Goal: Task Accomplishment & Management: Manage account settings

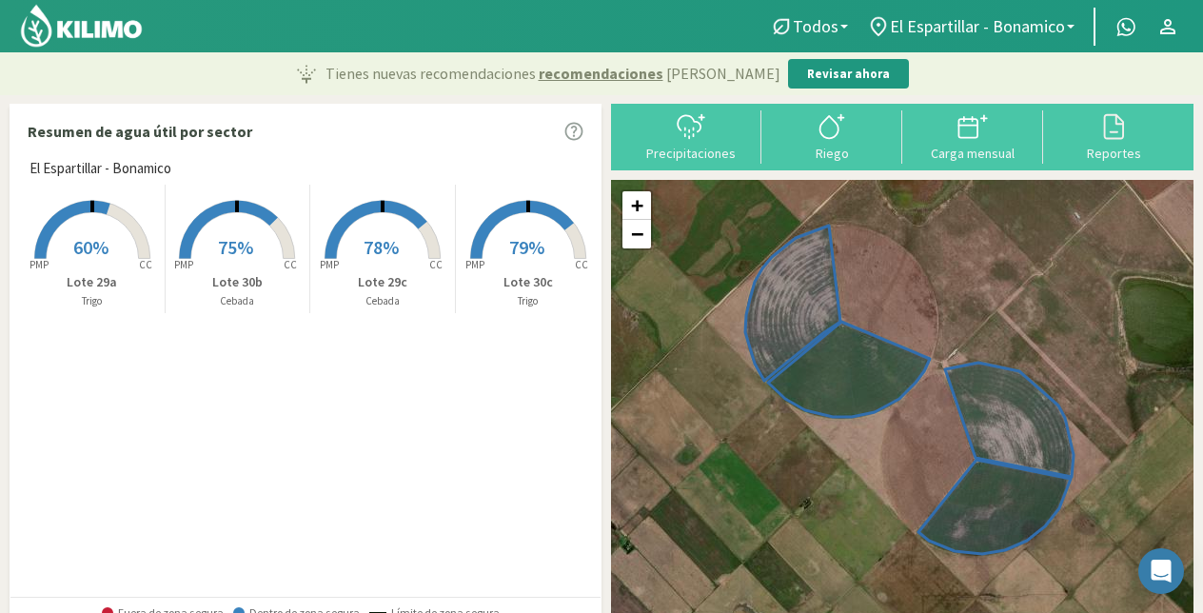
click at [129, 252] on rect at bounding box center [92, 261] width 152 height 152
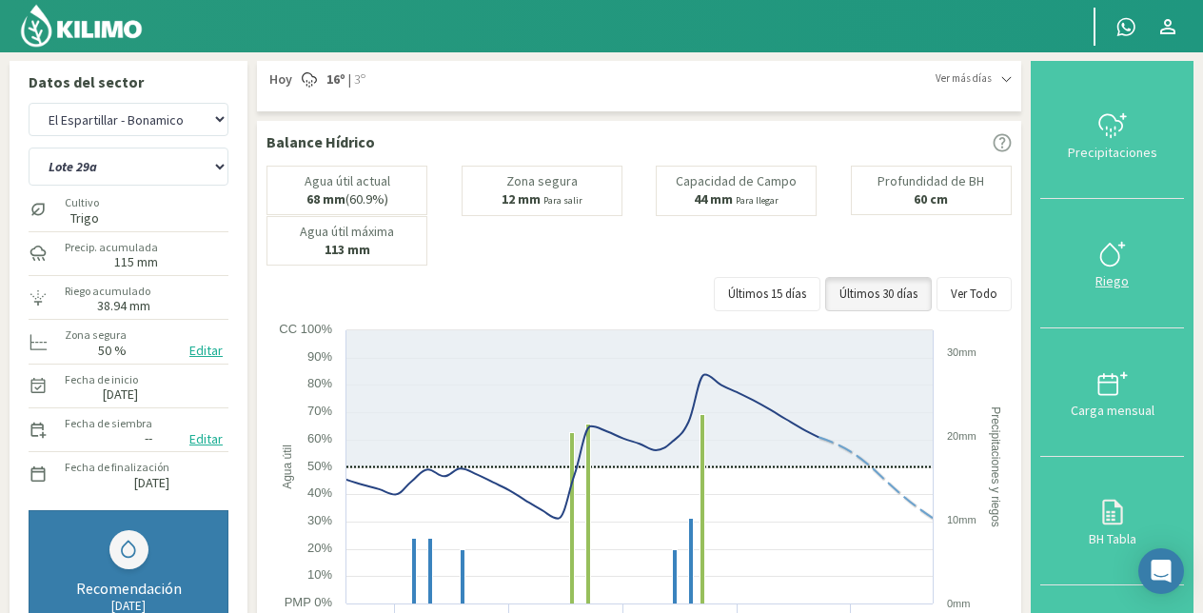
click at [1123, 251] on icon at bounding box center [1112, 254] width 30 height 30
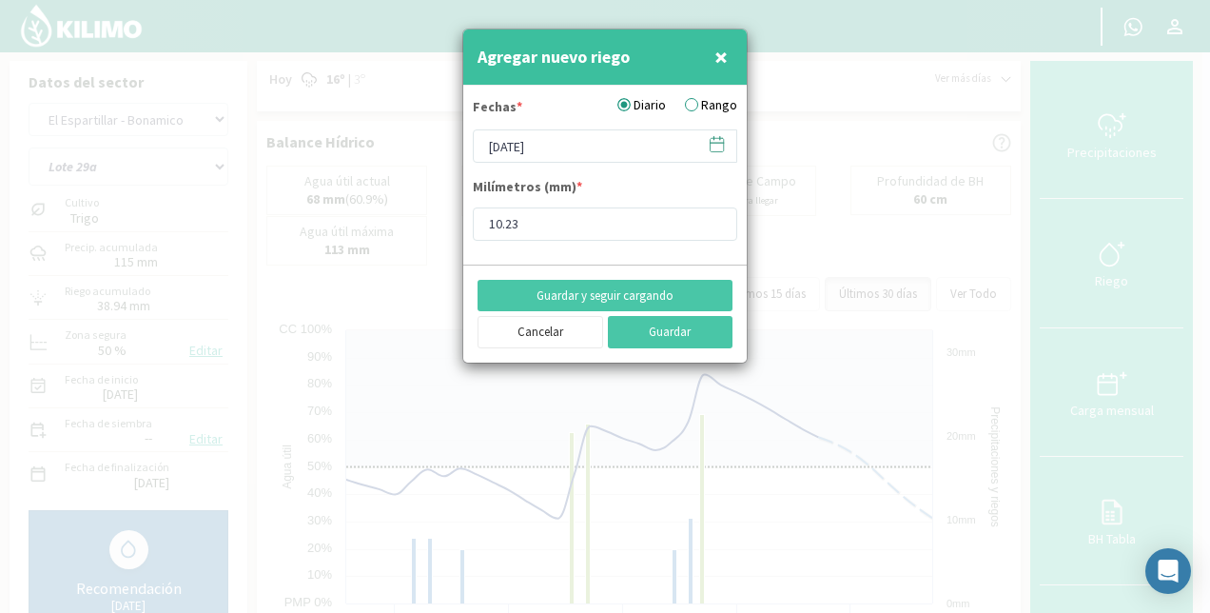
click at [717, 100] on label "Rango" at bounding box center [711, 105] width 52 height 20
click at [0, 0] on input "Rango" at bounding box center [0, 0] width 0 height 0
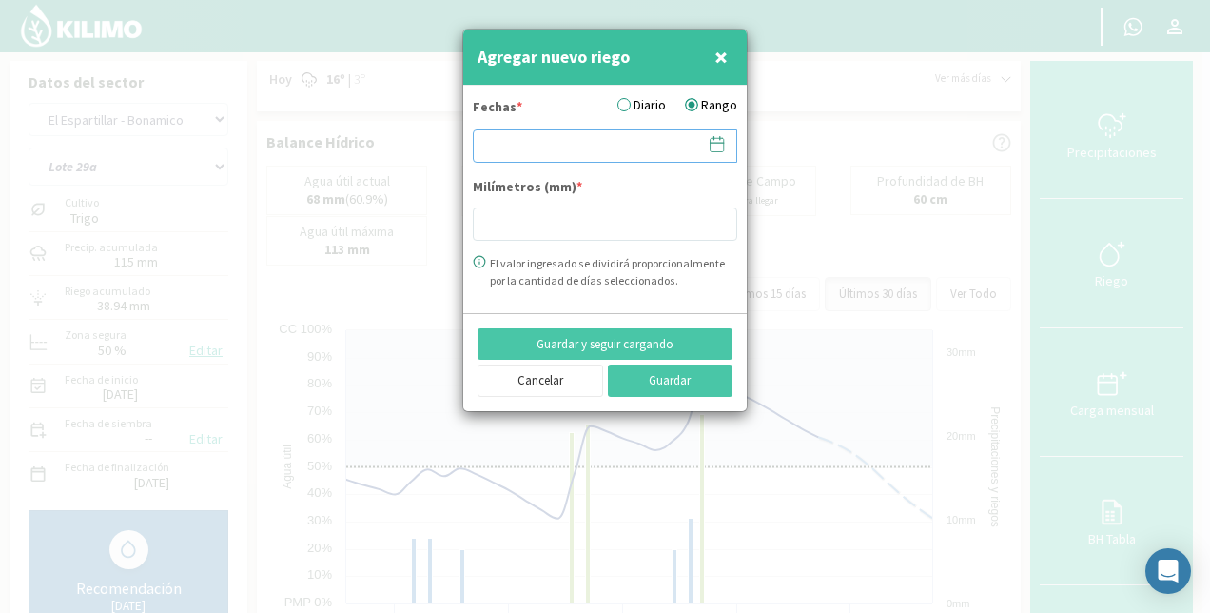
click at [579, 146] on input at bounding box center [605, 145] width 265 height 33
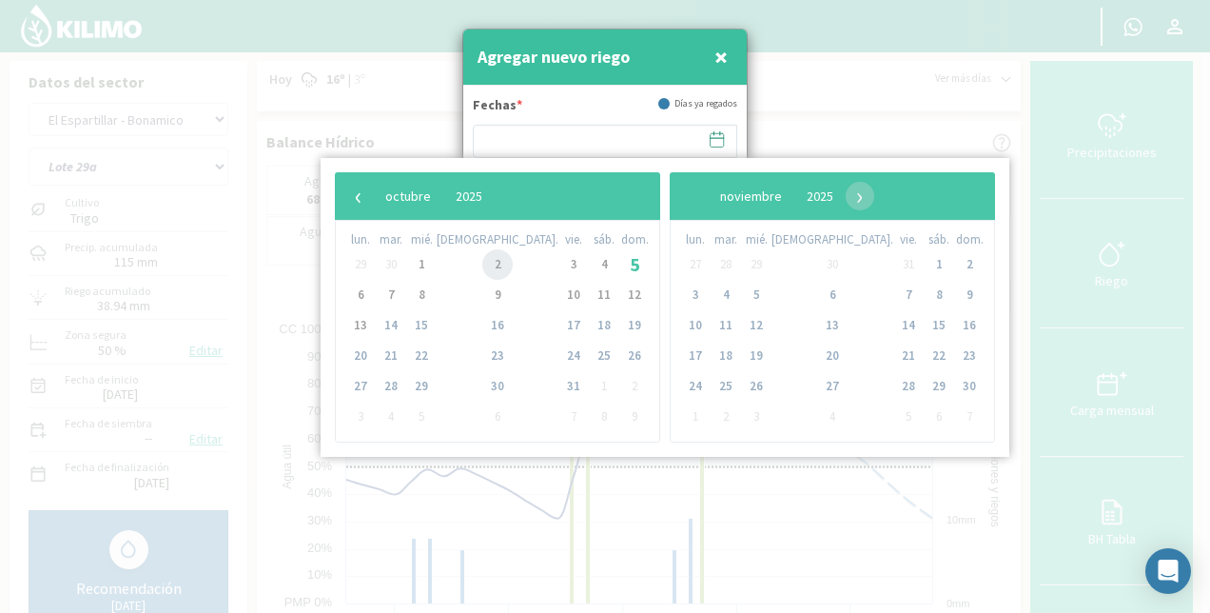
click at [482, 264] on span "2" at bounding box center [497, 264] width 30 height 30
click at [589, 266] on span "4" at bounding box center [604, 264] width 30 height 30
type input "[DATE] - [DATE]"
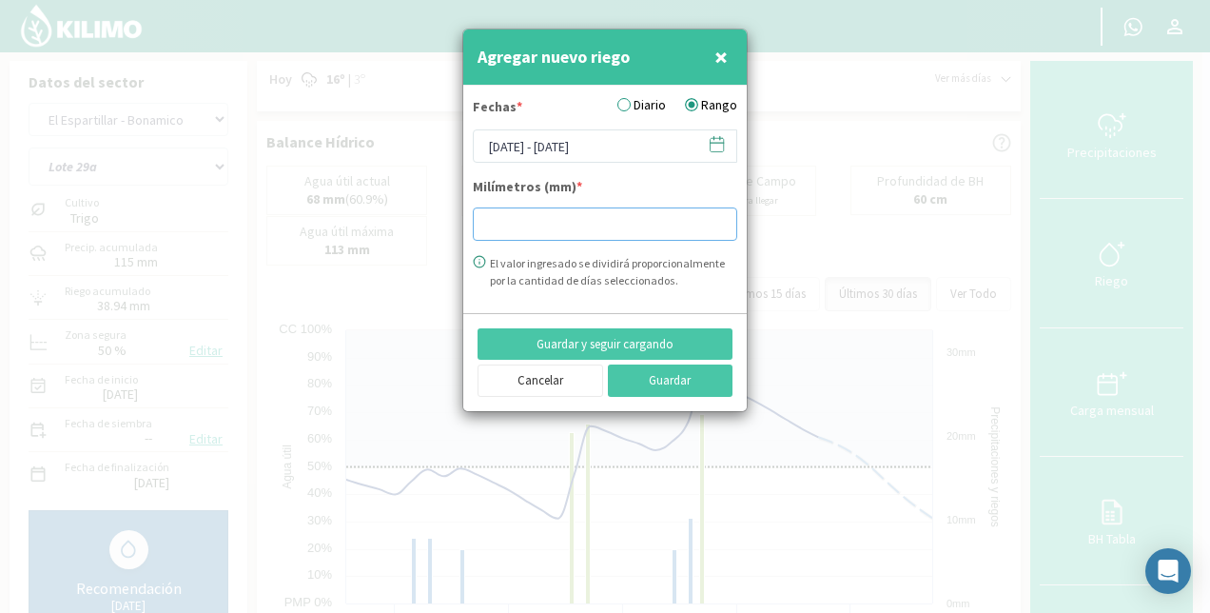
click at [541, 226] on input "number" at bounding box center [605, 223] width 265 height 33
type input "23.54"
click at [648, 380] on button "Guardar" at bounding box center [671, 380] width 126 height 32
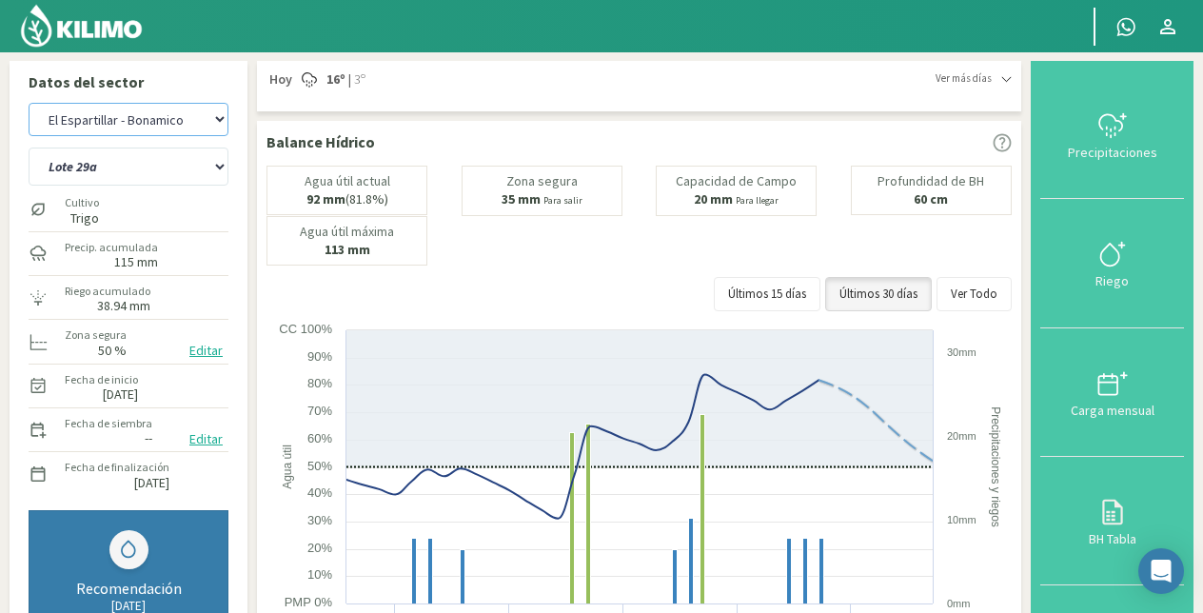
click at [94, 126] on select "El Espartillar - [PERSON_NAME] Las Horquetas" at bounding box center [129, 119] width 200 height 33
click at [29, 103] on select "El Espartillar - [PERSON_NAME] Las Horquetas" at bounding box center [129, 119] width 200 height 33
select select "3: Object"
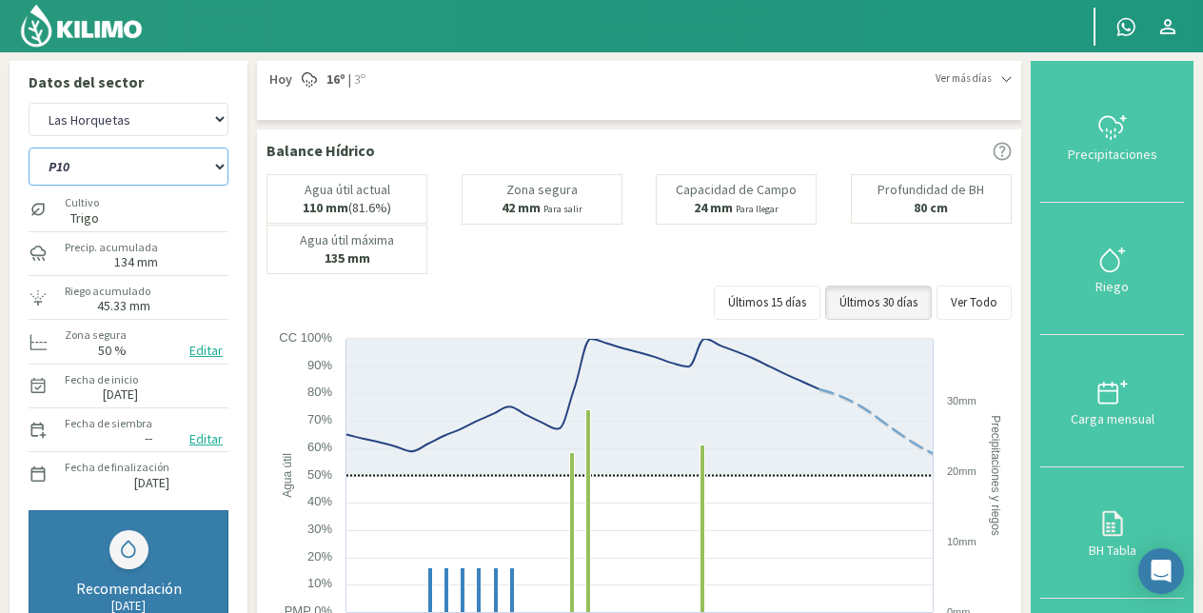
click at [126, 172] on select "P10 P12 P14 P1a P1c P2a P2b P3a P3c P4c P5b P5c P6c P7c P8a P8b" at bounding box center [129, 166] width 200 height 38
select select "13: Object"
click at [29, 147] on select "P10 P12 P14 P1a P1c P2a P2b P3a P3c P4c P5b P5c P6c P7c P8a P8b" at bounding box center [129, 166] width 200 height 38
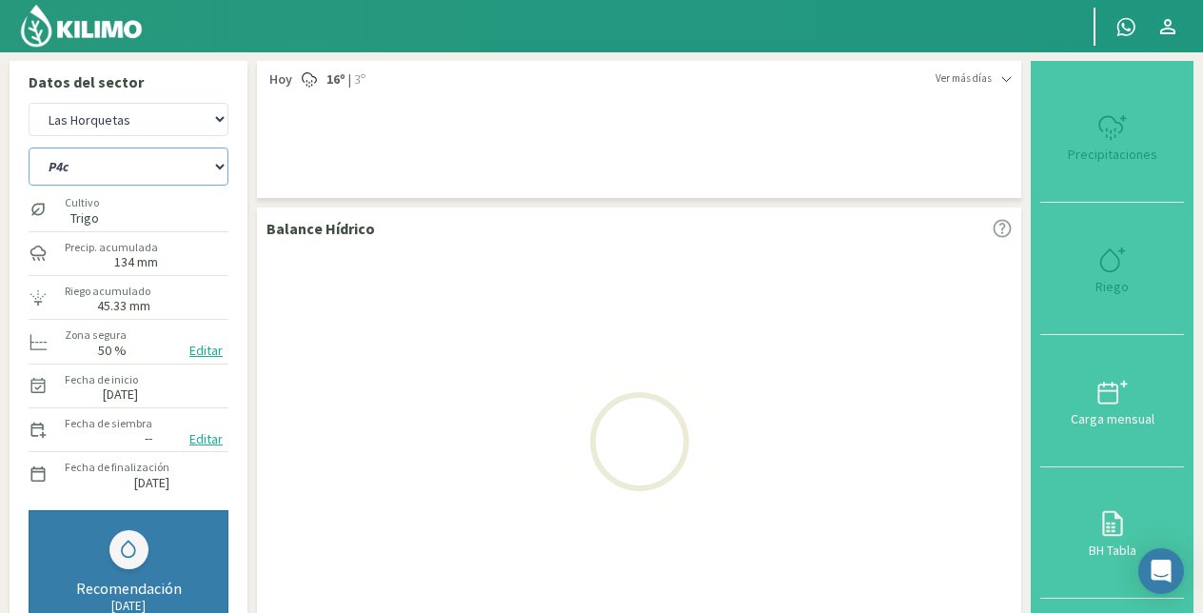
select select "5: Object"
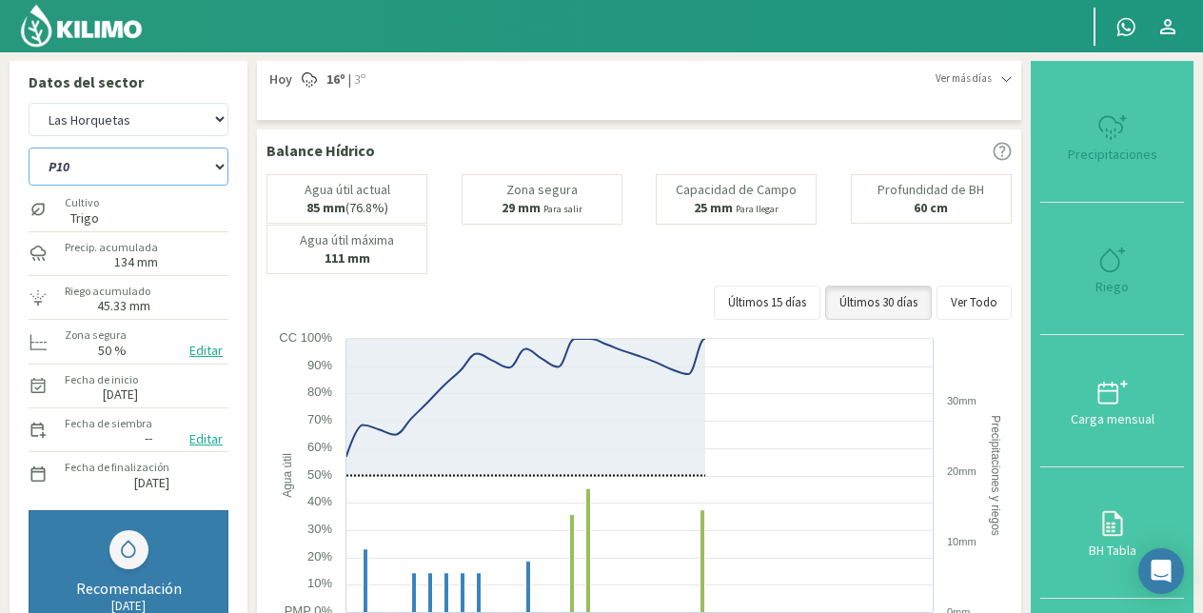
select select "29: Object"
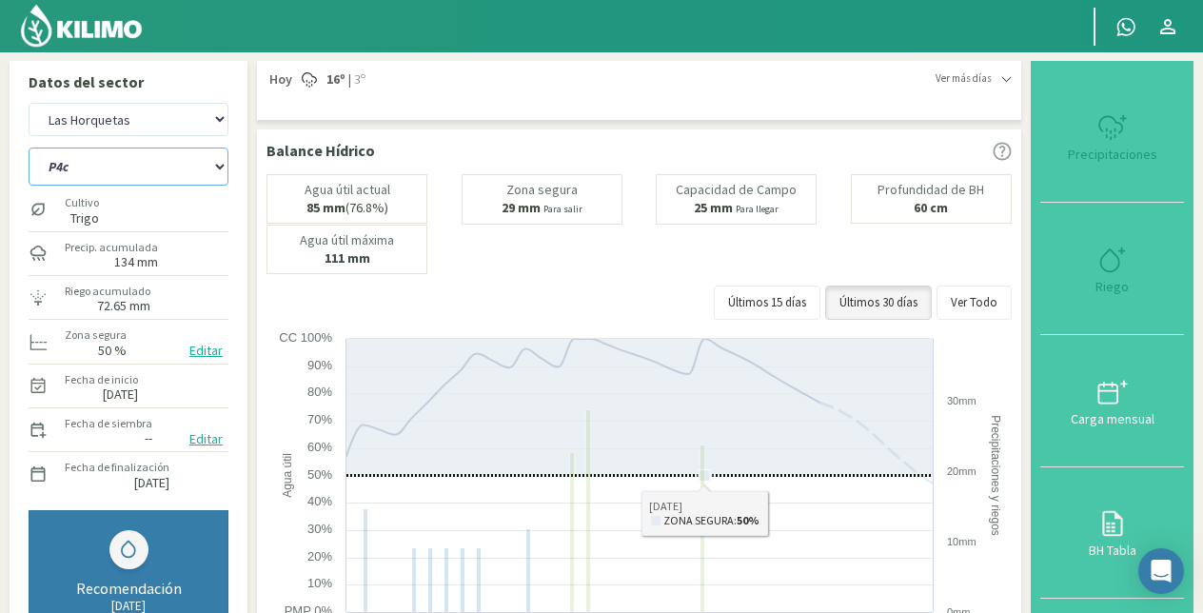
type input "11.84"
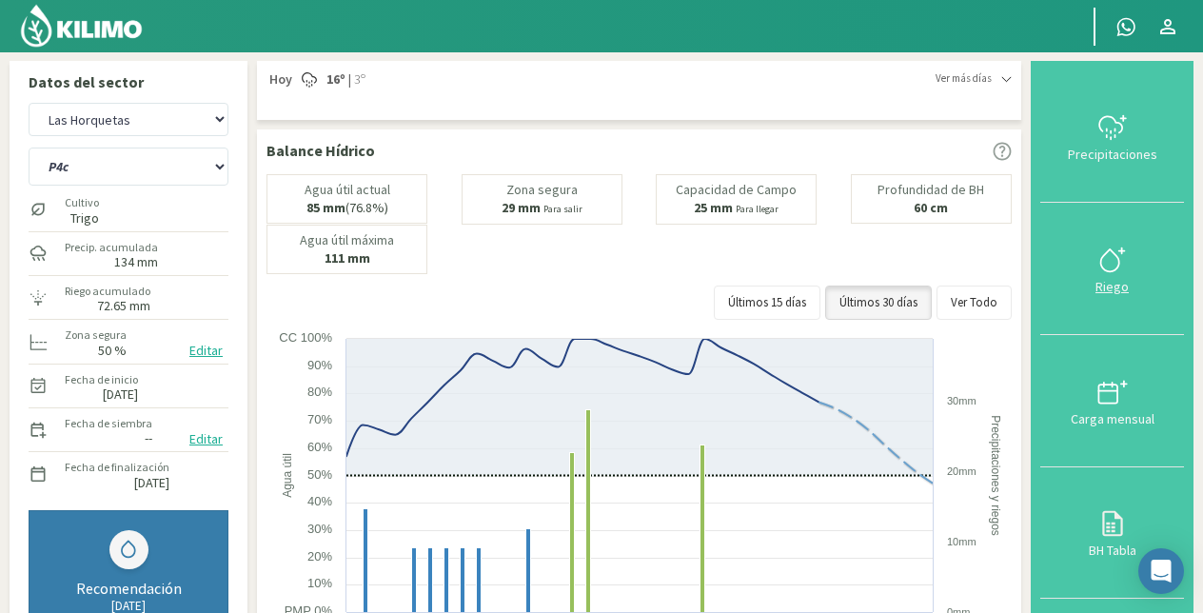
click at [1114, 267] on icon at bounding box center [1112, 260] width 30 height 30
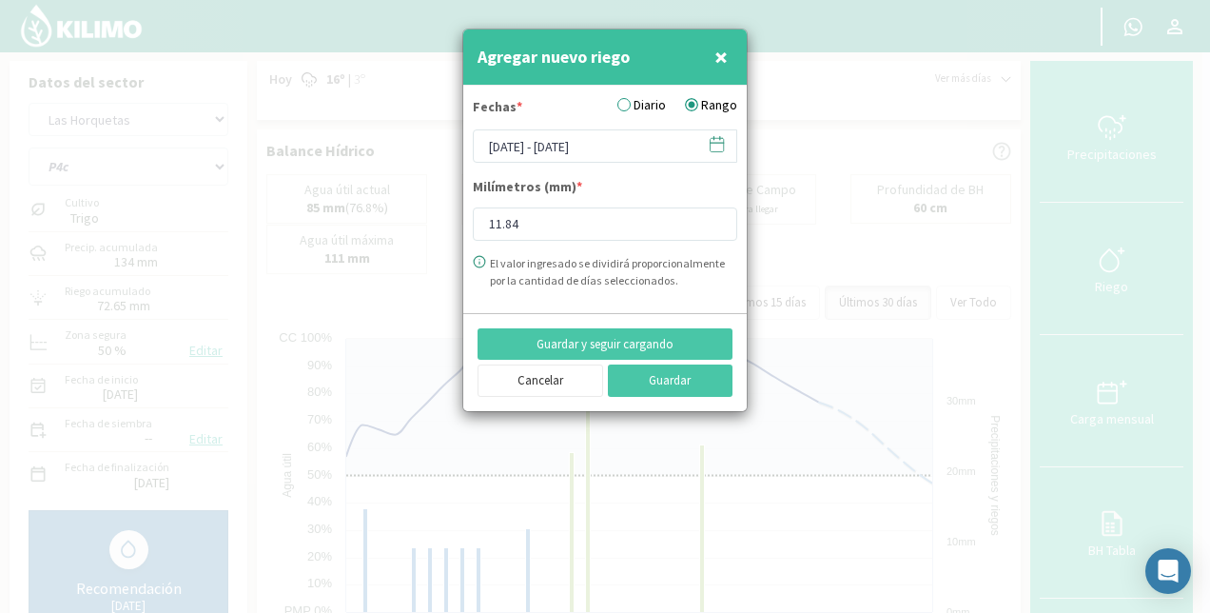
click at [655, 105] on label "Diario" at bounding box center [642, 105] width 49 height 20
click at [0, 0] on input "Diario" at bounding box center [0, 0] width 0 height 0
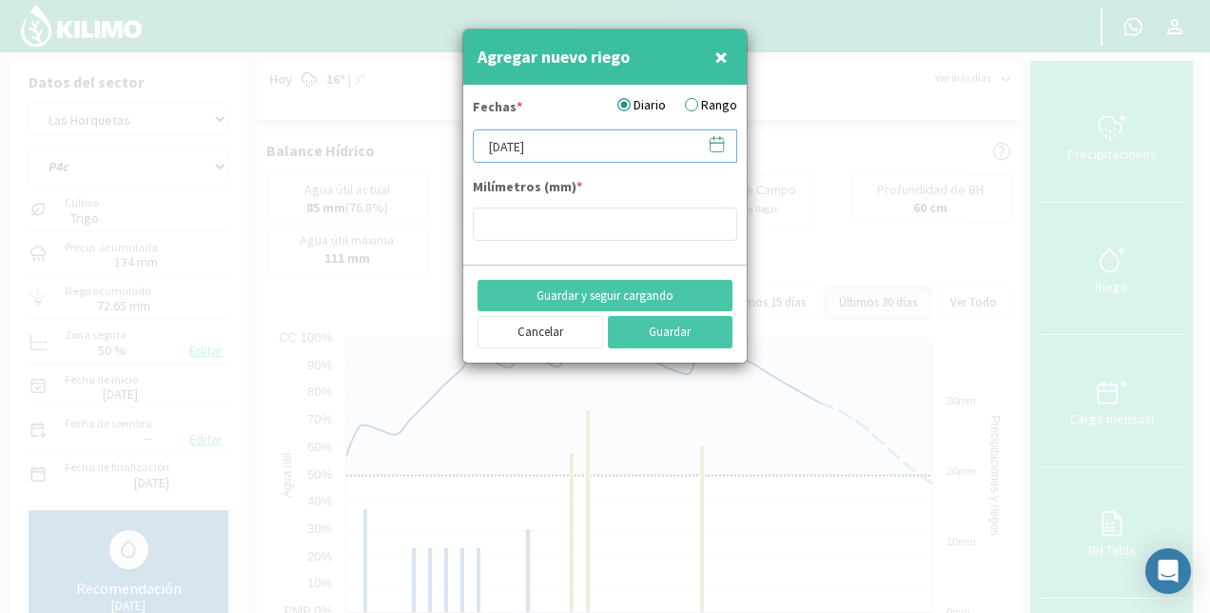
click at [558, 148] on input "[DATE]" at bounding box center [605, 145] width 265 height 33
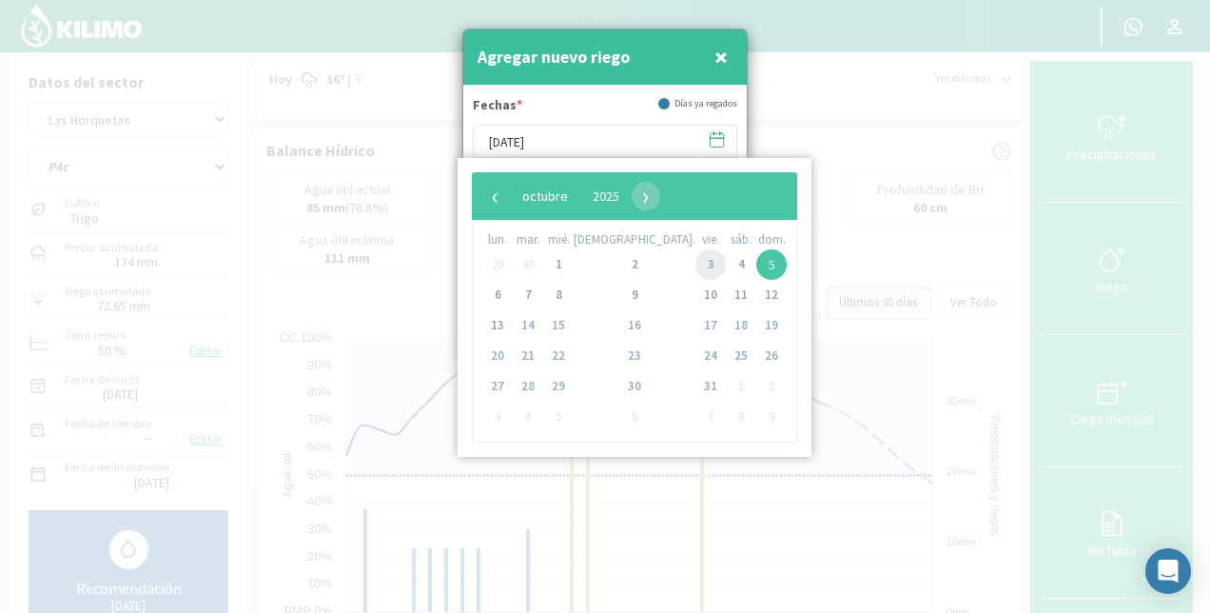
click at [696, 268] on span "3" at bounding box center [711, 264] width 30 height 30
type input "[DATE]"
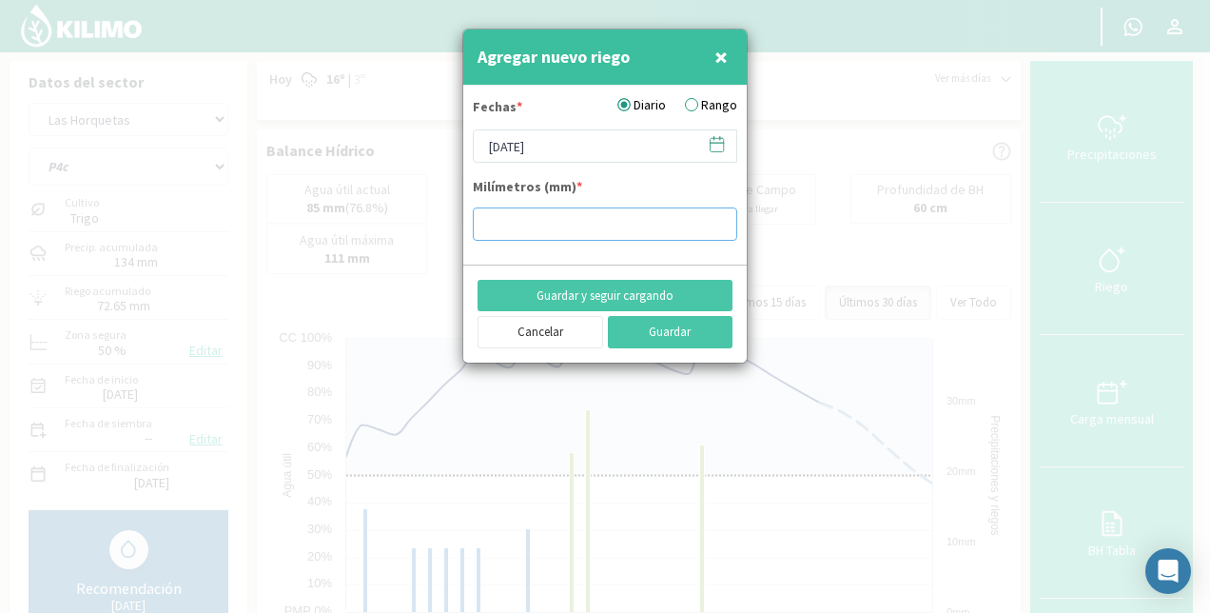
click at [548, 228] on input "number" at bounding box center [605, 223] width 265 height 33
type input "5.31"
click at [658, 291] on button "Guardar y seguir cargando" at bounding box center [605, 296] width 255 height 32
click at [570, 134] on input "[DATE]" at bounding box center [605, 145] width 265 height 33
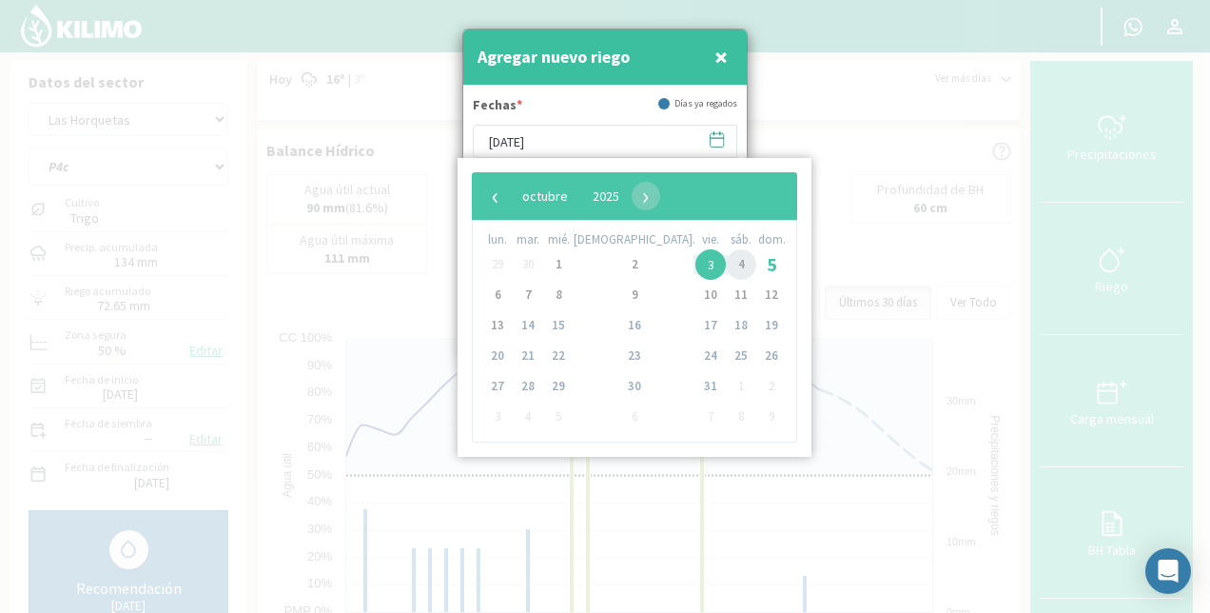
click at [726, 265] on span "4" at bounding box center [741, 264] width 30 height 30
type input "[DATE]"
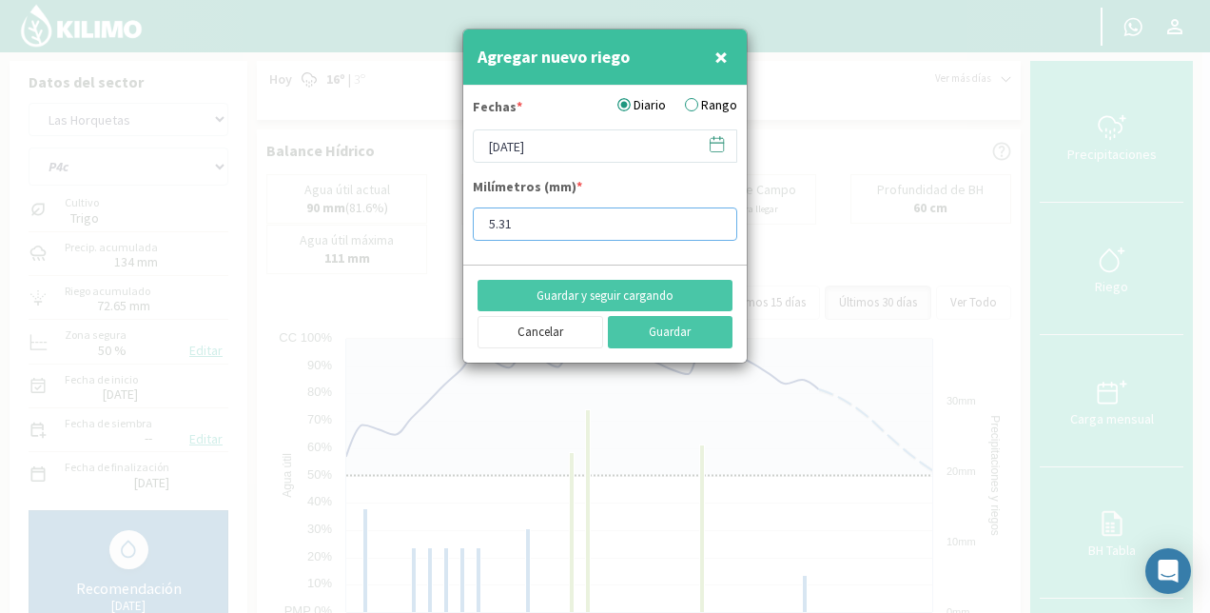
drag, startPoint x: 539, startPoint y: 223, endPoint x: 434, endPoint y: 227, distance: 104.8
click at [434, 227] on div "Agregar nuevo riego × Fechas * Diario Rango [DATE] Milímetros (mm) * 5.31 Guard…" at bounding box center [605, 306] width 1210 height 613
type input "11.43"
click at [656, 333] on button "Guardar" at bounding box center [671, 332] width 126 height 32
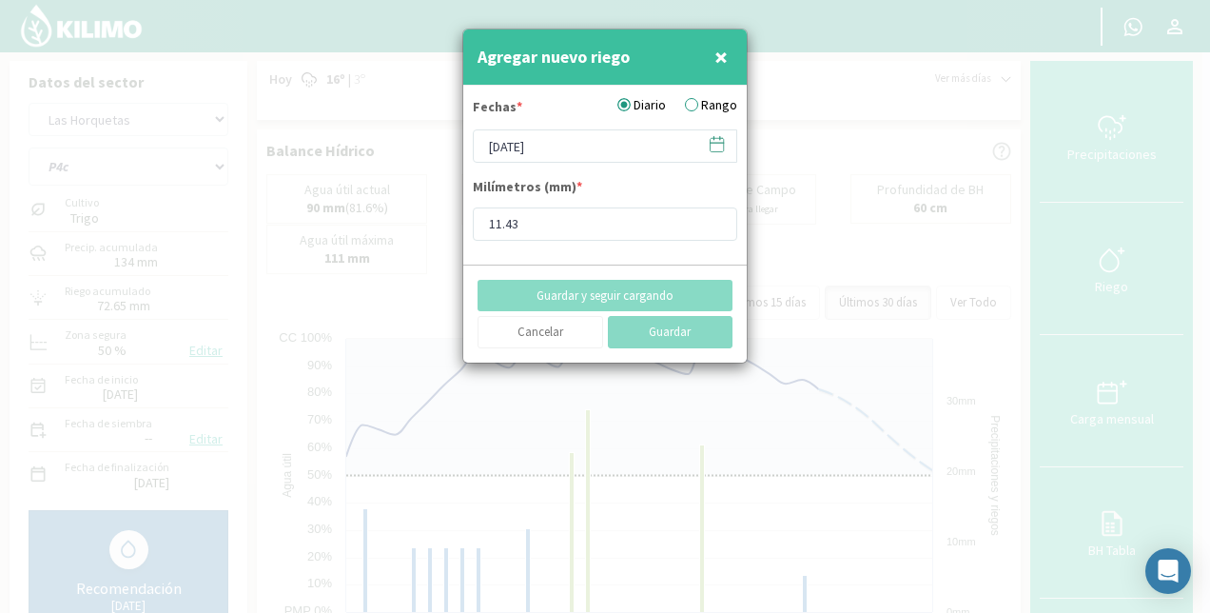
type input "[DATE]"
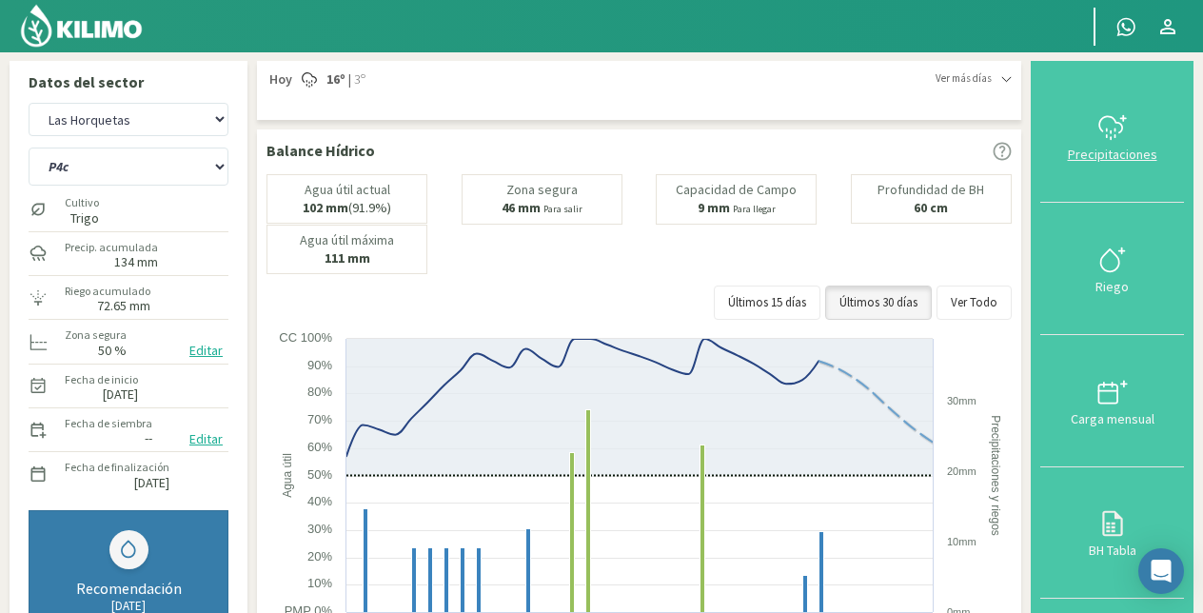
click at [1121, 131] on icon at bounding box center [1110, 124] width 23 height 16
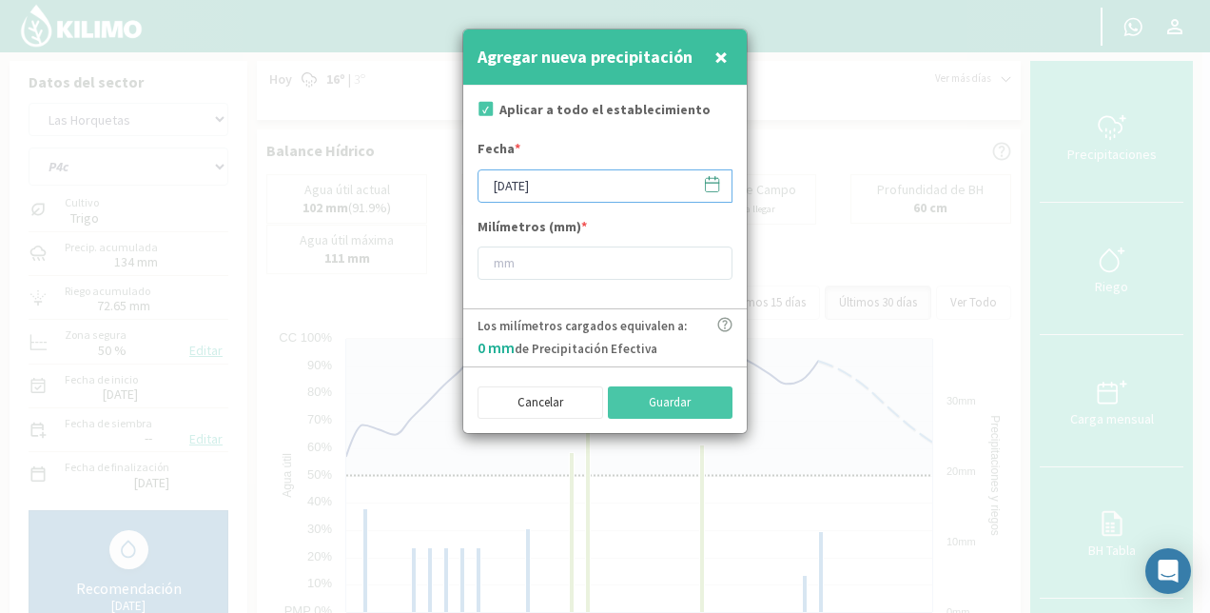
click at [517, 195] on input "[DATE]" at bounding box center [605, 185] width 255 height 33
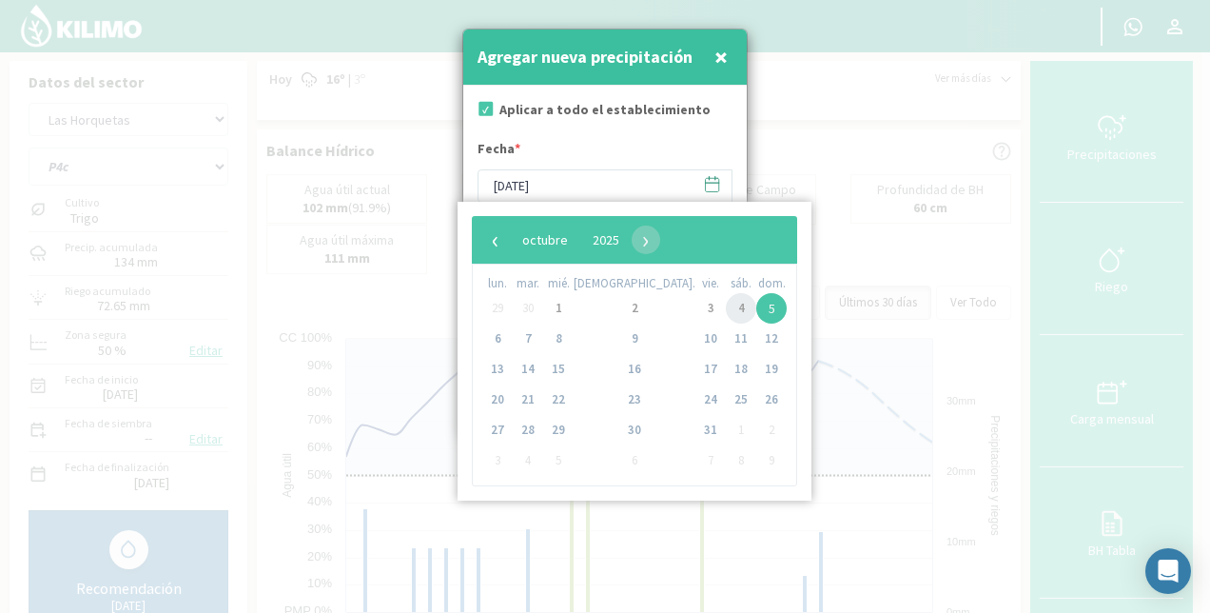
click at [726, 305] on span "4" at bounding box center [741, 308] width 30 height 30
type input "[DATE]"
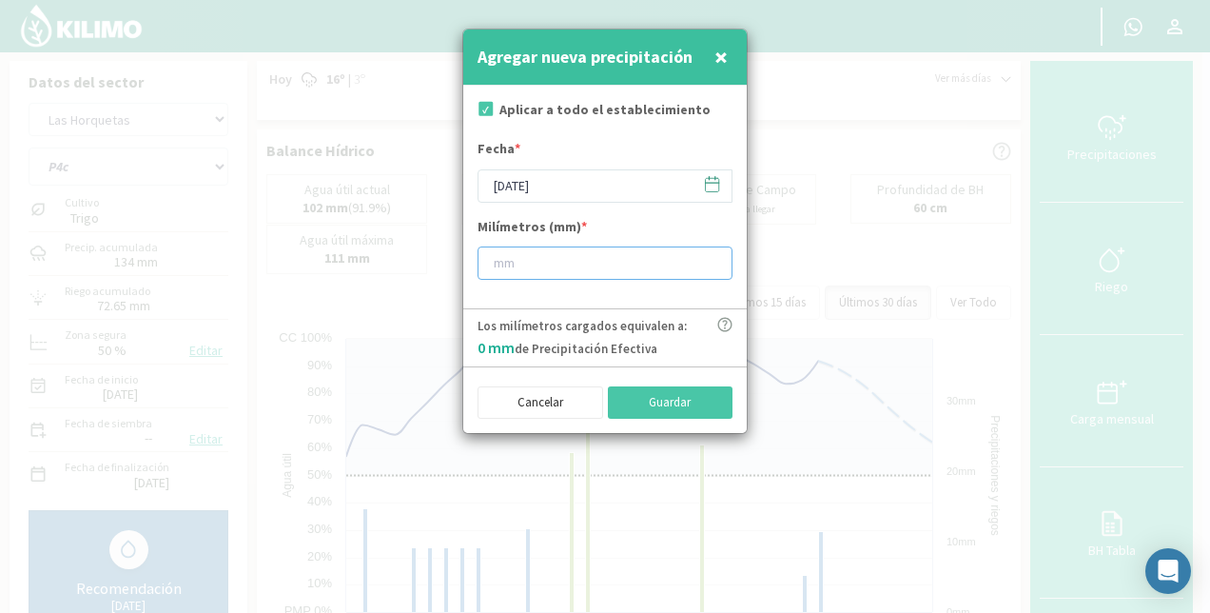
click at [512, 259] on input "number" at bounding box center [605, 262] width 255 height 33
type input "9"
click at [670, 403] on button "Guardar" at bounding box center [671, 402] width 126 height 32
type input "[DATE]"
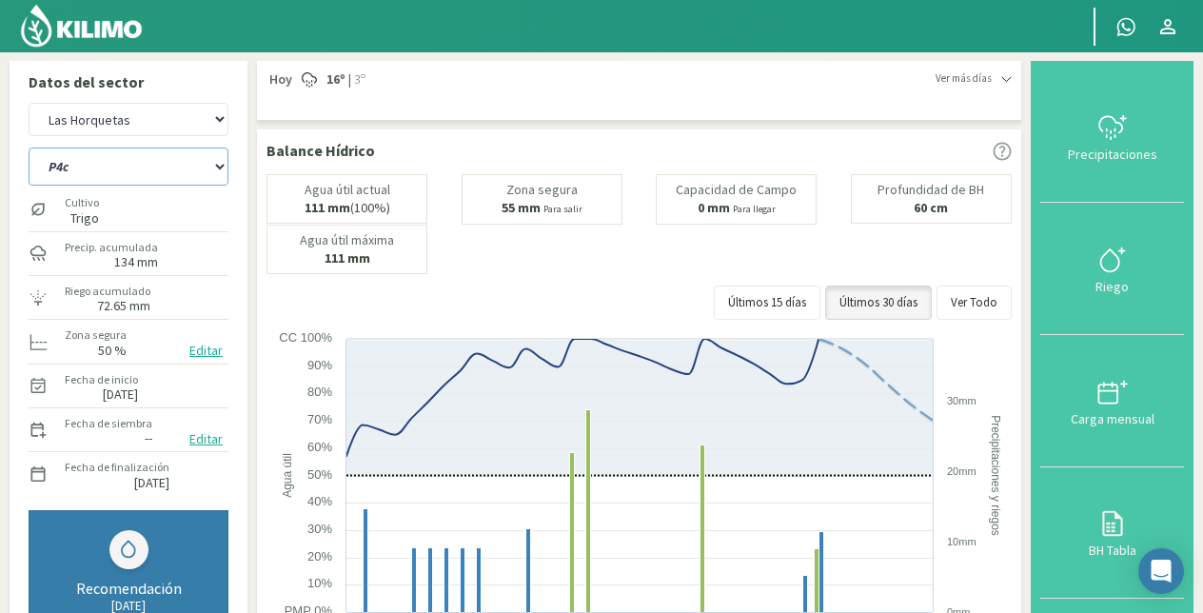
click at [91, 166] on select "P10 P12 P14 P1a P1c P2a P2b P3a P3c P4c P5b P5c P6c P7c P8a P8b" at bounding box center [129, 166] width 200 height 38
select select "34: Object"
click at [29, 147] on select "P10 P12 P14 P1a P1c P2a P2b P3a P3c P4c P5b P5c P6c P7c P8a P8b" at bounding box center [129, 166] width 200 height 38
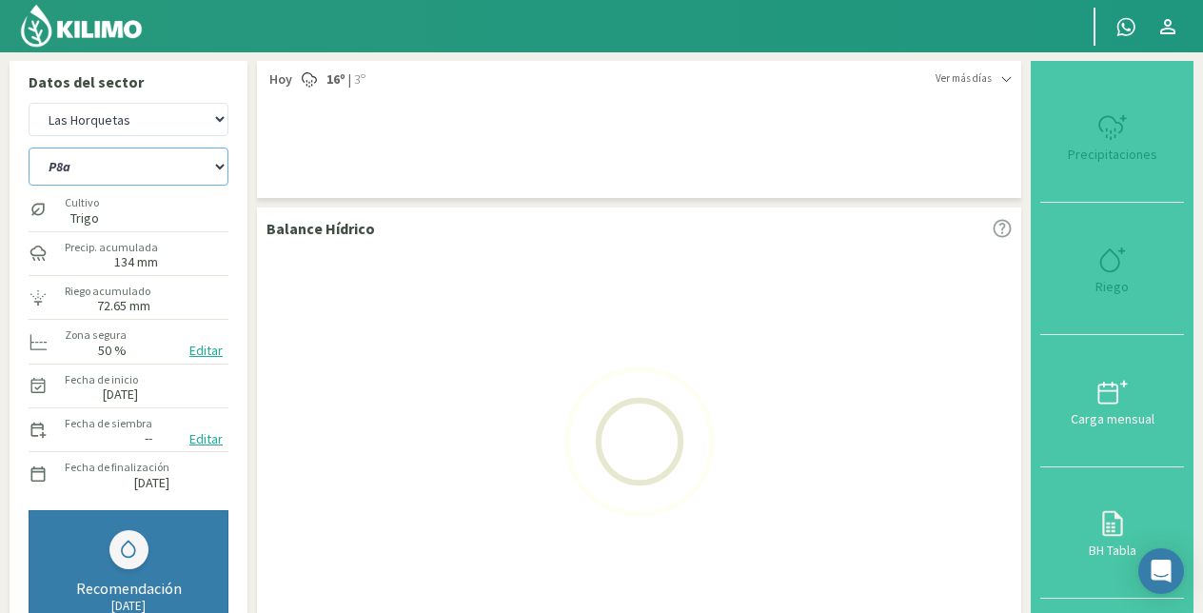
select select "7: Object"
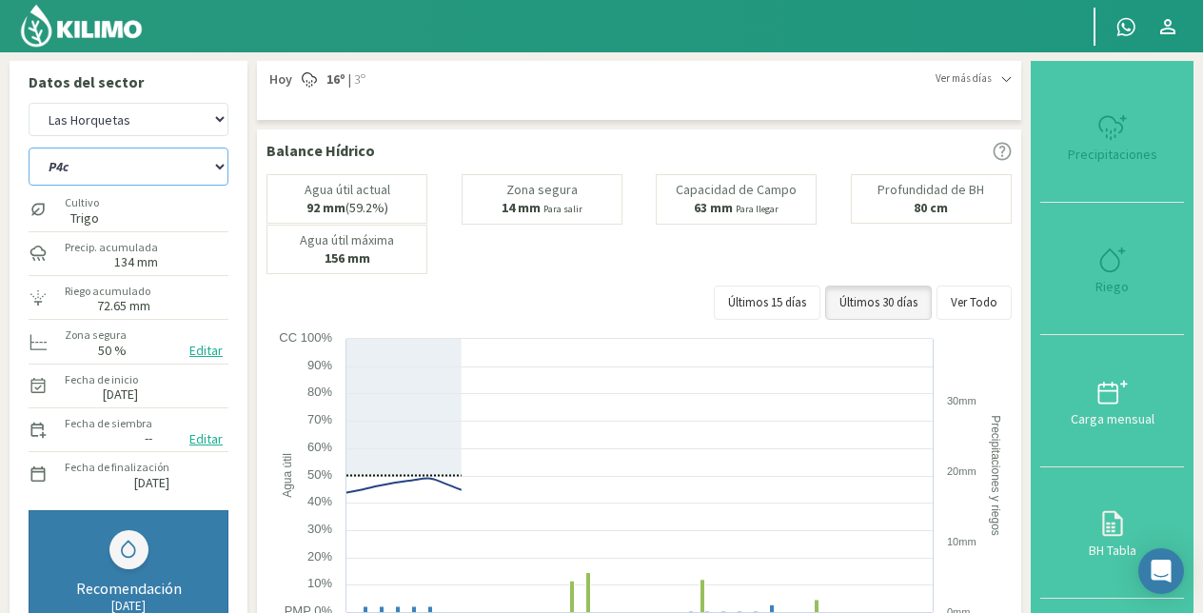
select select "50: Object"
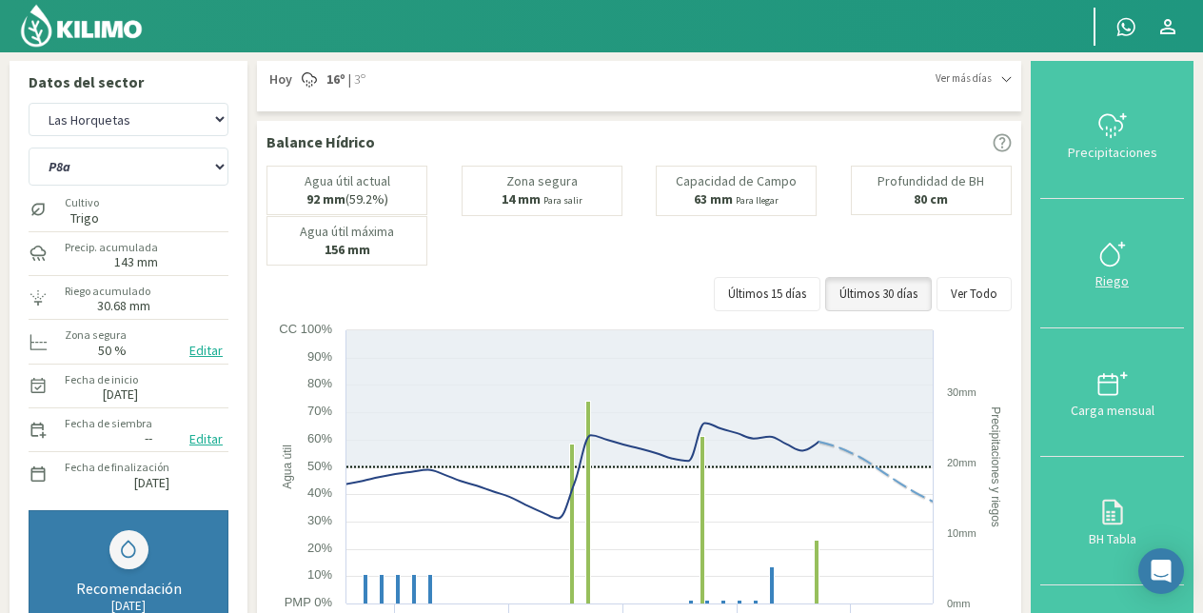
click at [1115, 257] on icon at bounding box center [1112, 254] width 30 height 30
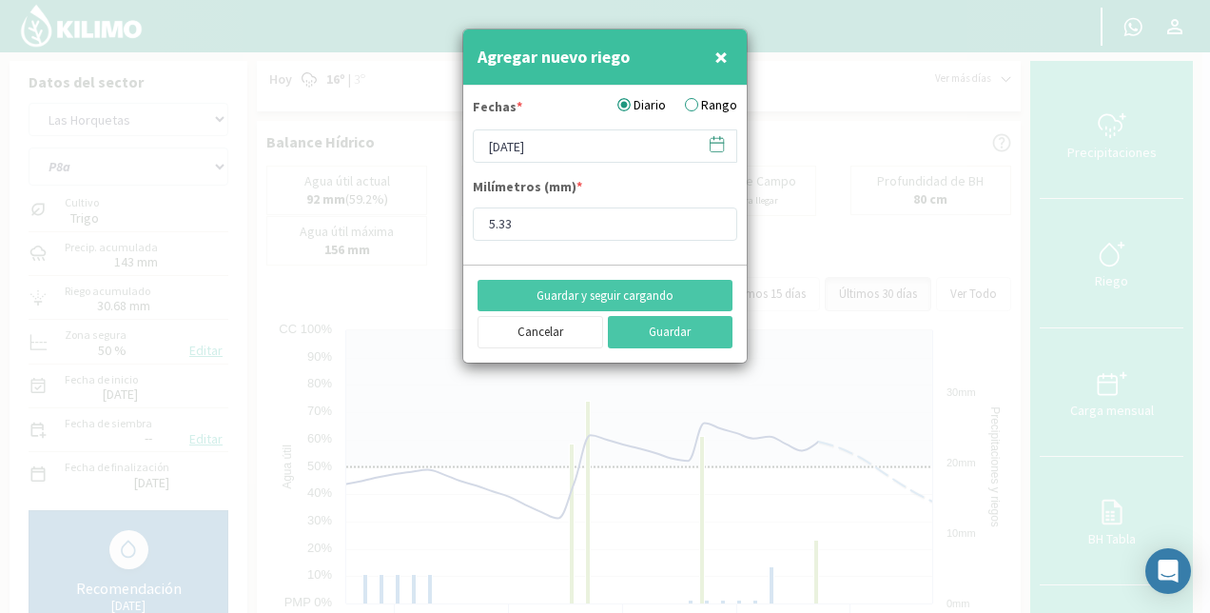
click at [704, 101] on label "Rango" at bounding box center [711, 105] width 52 height 20
click at [0, 0] on input "Rango" at bounding box center [0, 0] width 0 height 0
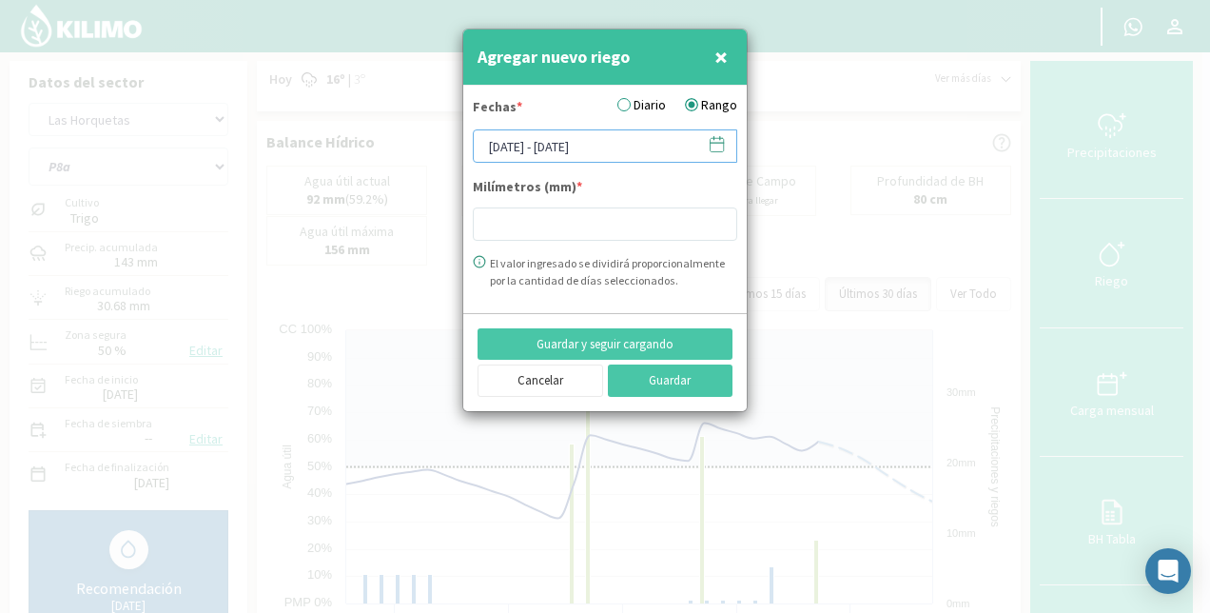
click at [562, 150] on input "[DATE] - [DATE]" at bounding box center [605, 145] width 265 height 33
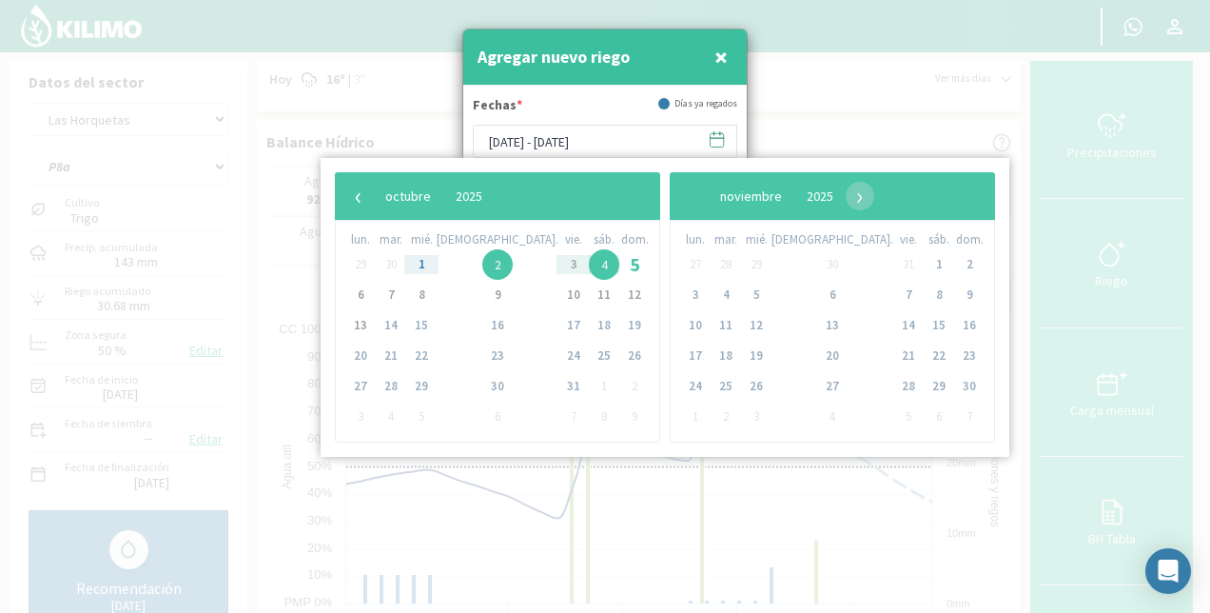
click at [482, 264] on span "2" at bounding box center [497, 264] width 30 height 30
click at [589, 269] on span "4" at bounding box center [604, 264] width 30 height 30
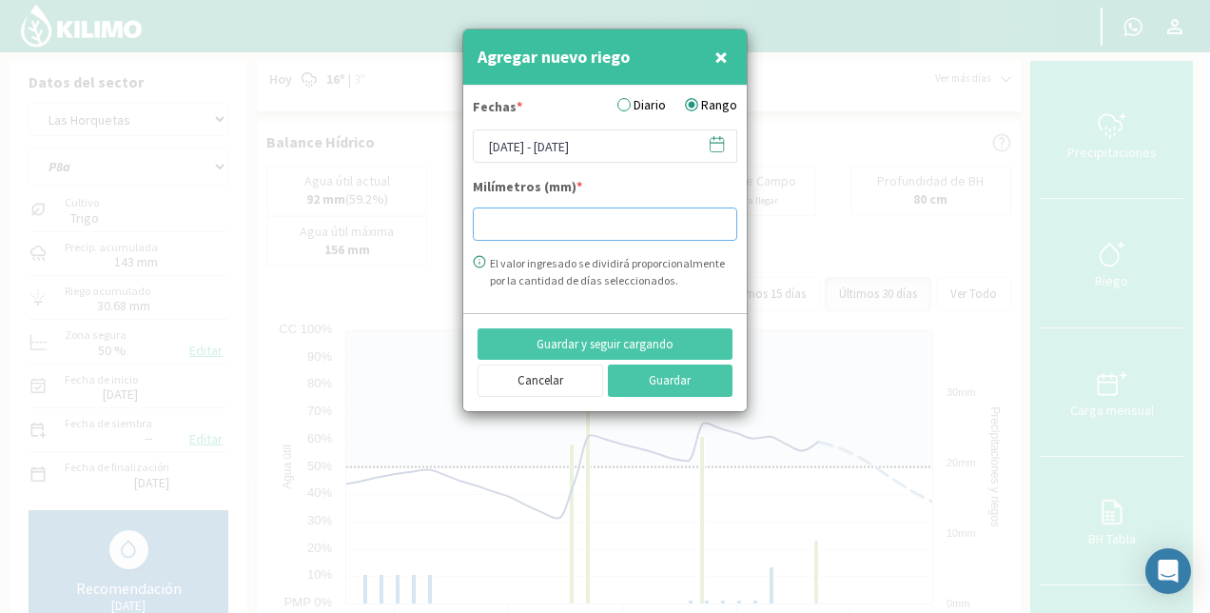
click at [567, 226] on input "number" at bounding box center [605, 223] width 265 height 33
type input "10.84"
click at [683, 375] on button "Guardar" at bounding box center [671, 380] width 126 height 32
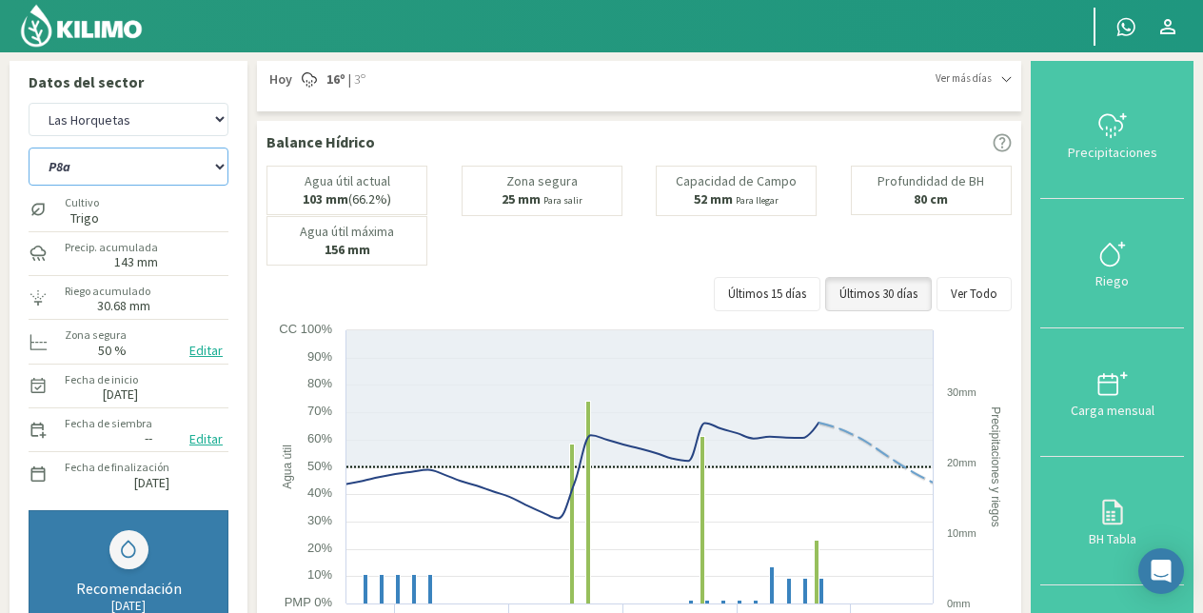
click at [144, 170] on select "P10 P12 P14 P1a P1c P2a P2b P3a P3c P4c P5b P5c P6c P7c P8a P8b" at bounding box center [129, 166] width 200 height 38
select select "41: Object"
click at [29, 147] on select "P10 P12 P14 P1a P1c P2a P2b P3a P3c P4c P5b P5c P6c P7c P8a P8b" at bounding box center [129, 166] width 200 height 38
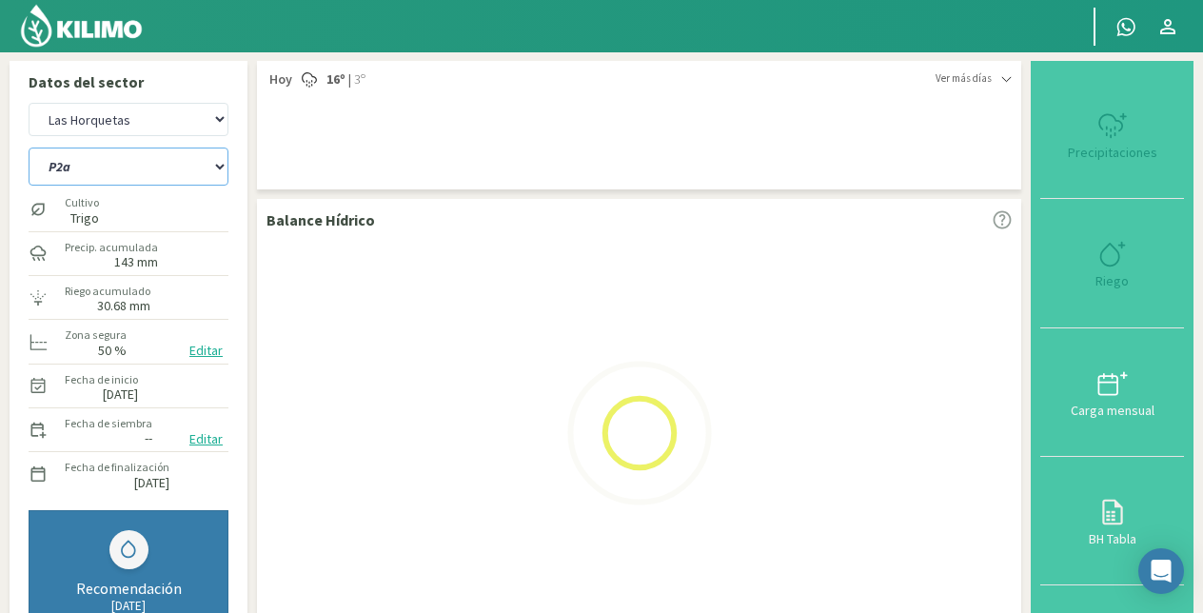
select select "9: Object"
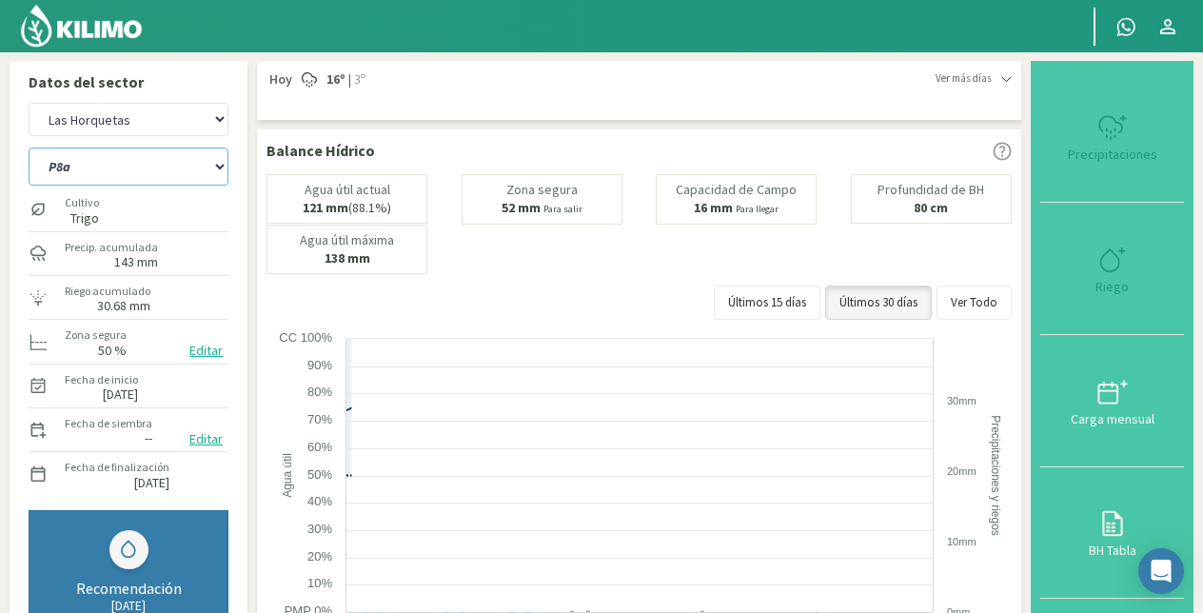
select select "57: Object"
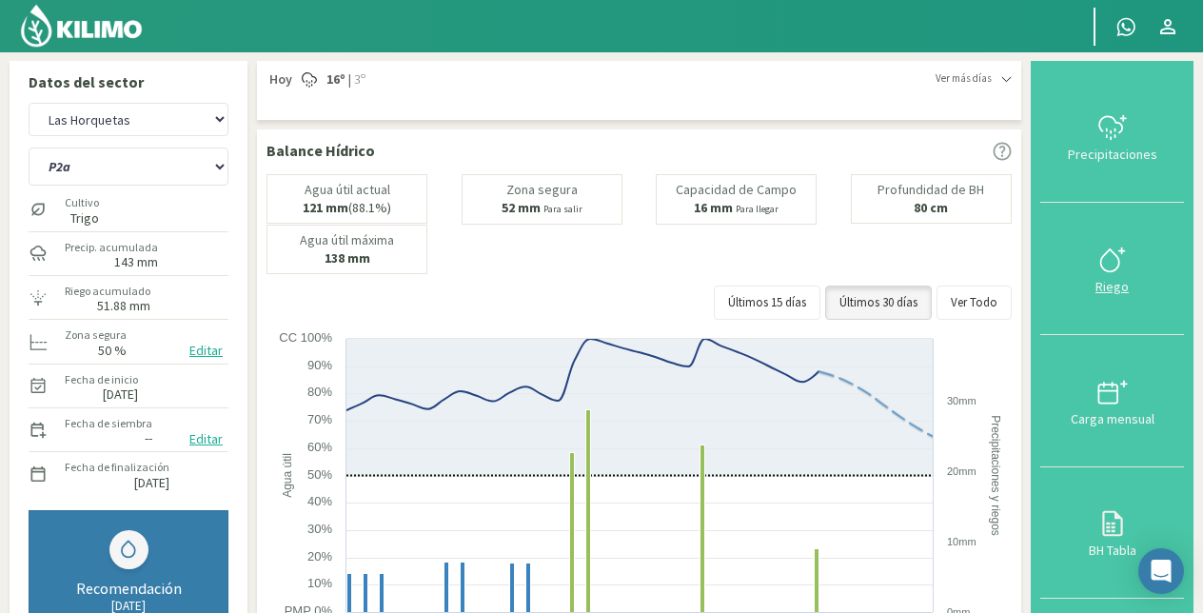
click at [1118, 259] on icon at bounding box center [1112, 260] width 30 height 30
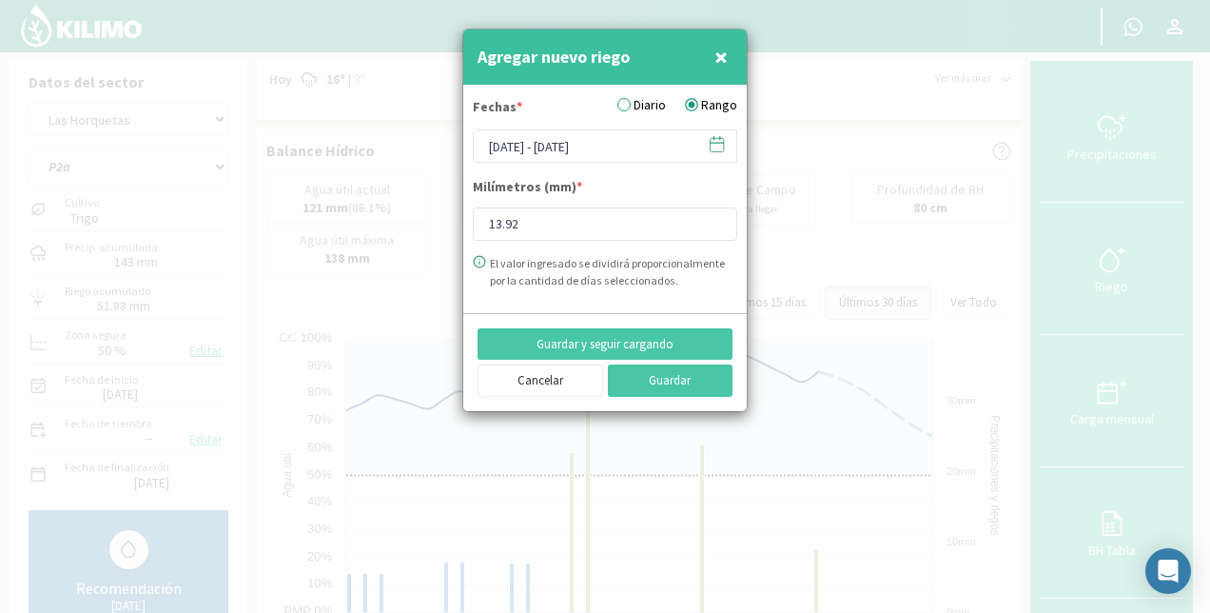
click at [649, 105] on label "Diario" at bounding box center [642, 105] width 49 height 20
click at [0, 0] on input "Diario" at bounding box center [0, 0] width 0 height 0
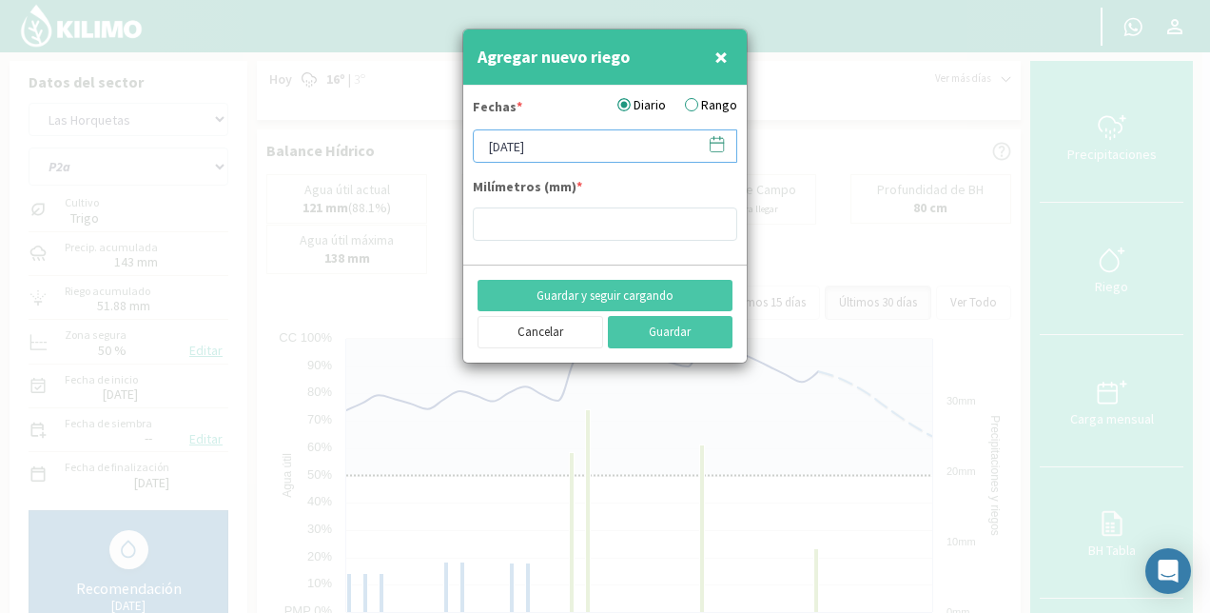
click at [593, 140] on input "[DATE]" at bounding box center [605, 145] width 265 height 33
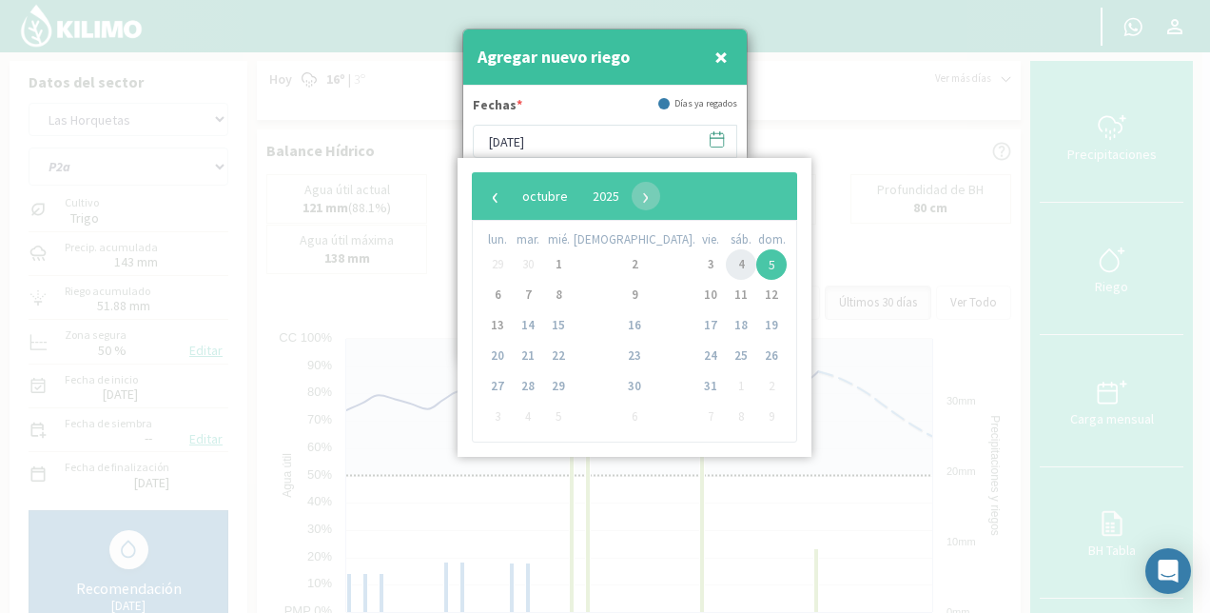
click at [726, 268] on span "4" at bounding box center [741, 264] width 30 height 30
type input "[DATE]"
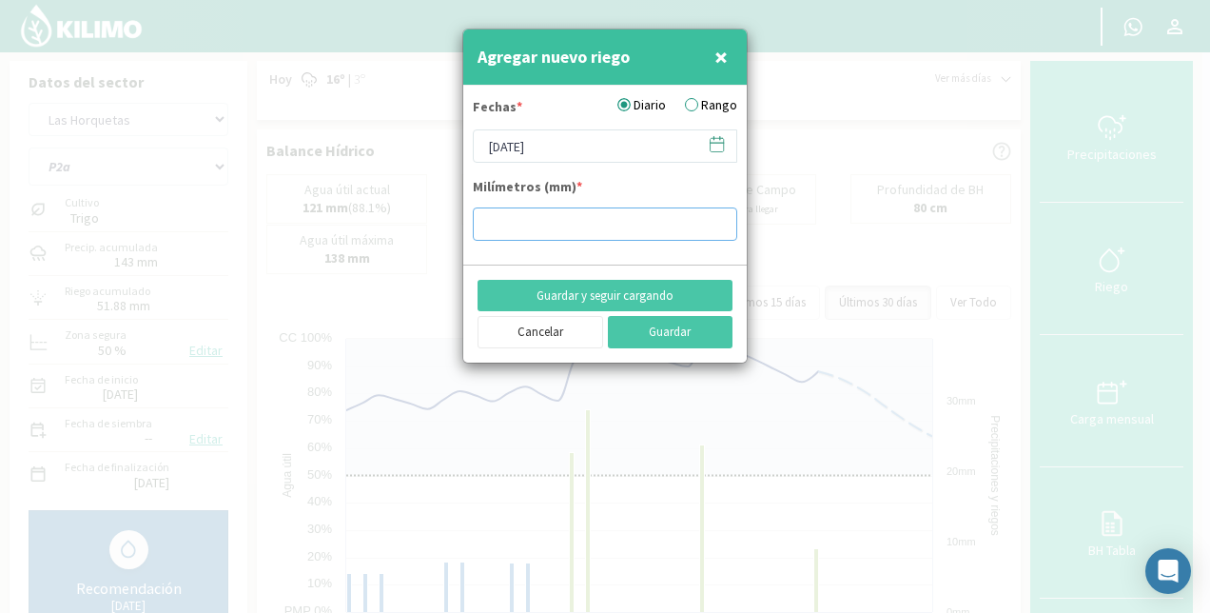
click at [531, 231] on input "number" at bounding box center [605, 223] width 265 height 33
type input "3.92"
click at [680, 328] on button "Guardar" at bounding box center [671, 332] width 126 height 32
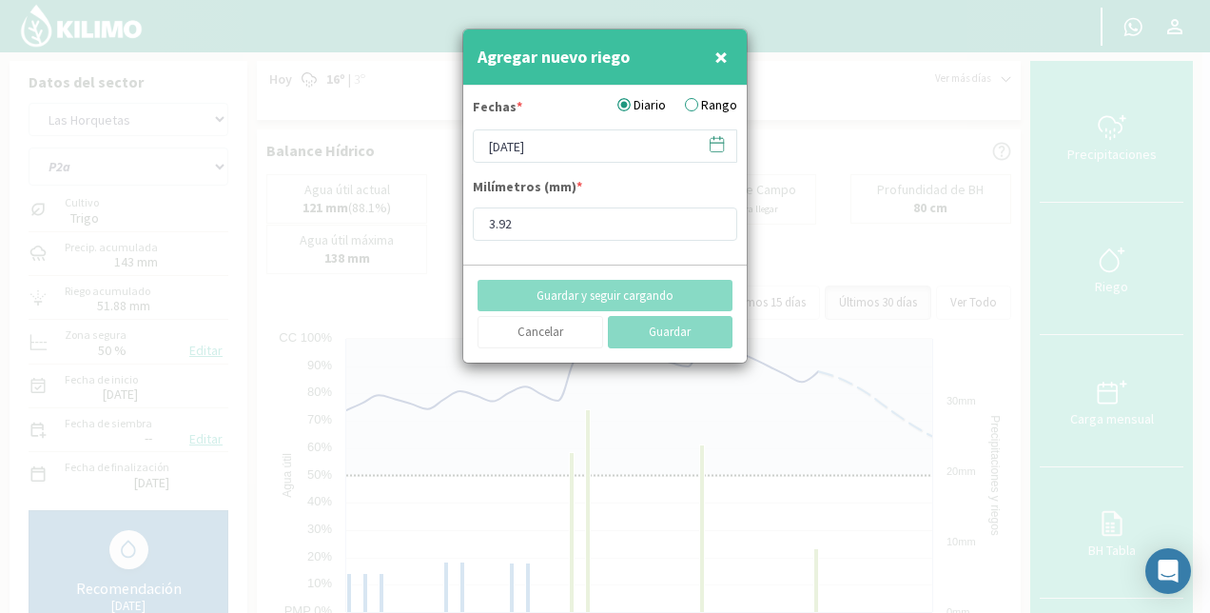
type input "[DATE]"
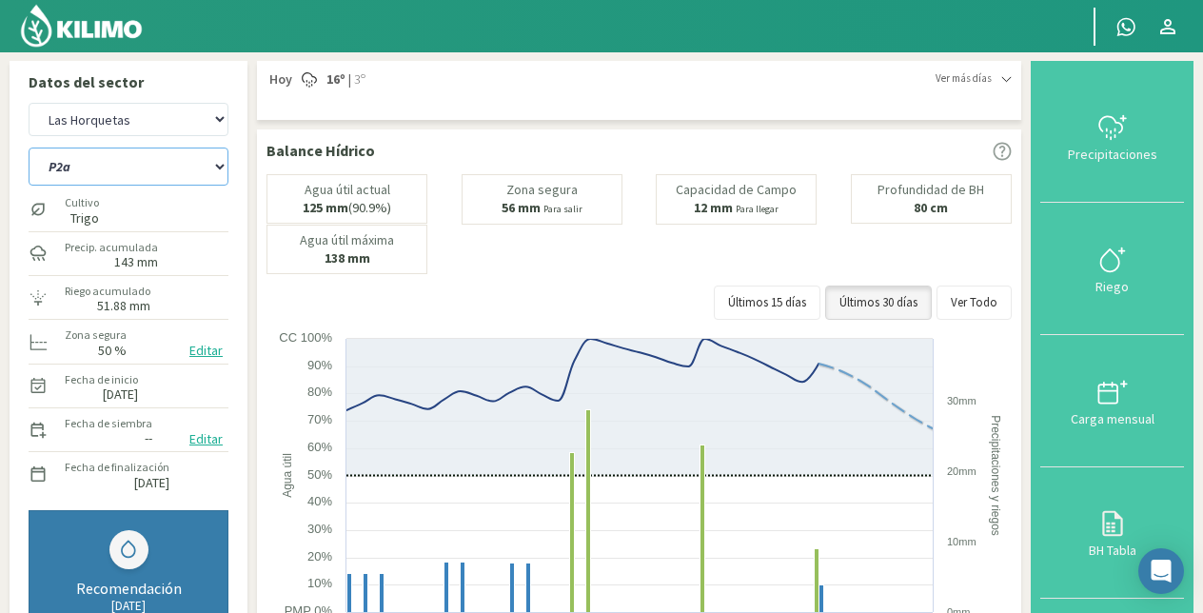
click at [86, 165] on select "P10 P12 P14 P1a P1c P2a P2b P3a P3c P4c P5b P5c P6c P7c P8a P8b" at bounding box center [129, 166] width 200 height 38
select select "60: Object"
click at [29, 147] on select "P10 P12 P14 P1a P1c P2a P2b P3a P3c P4c P5b P5c P6c P7c P8a P8b" at bounding box center [129, 166] width 200 height 38
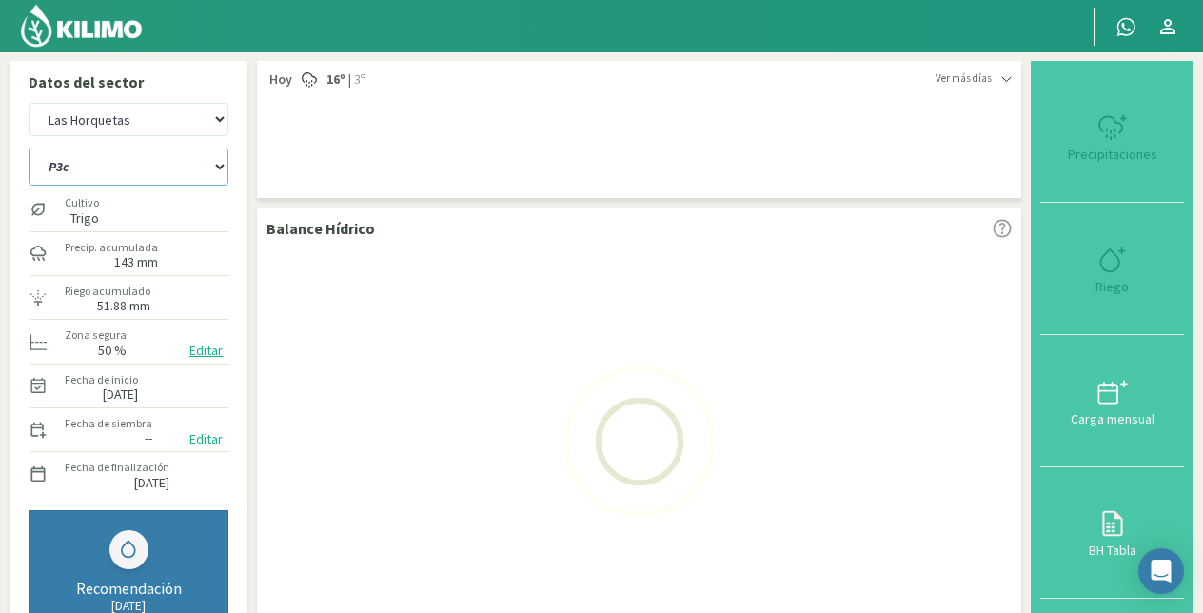
select select "11: Object"
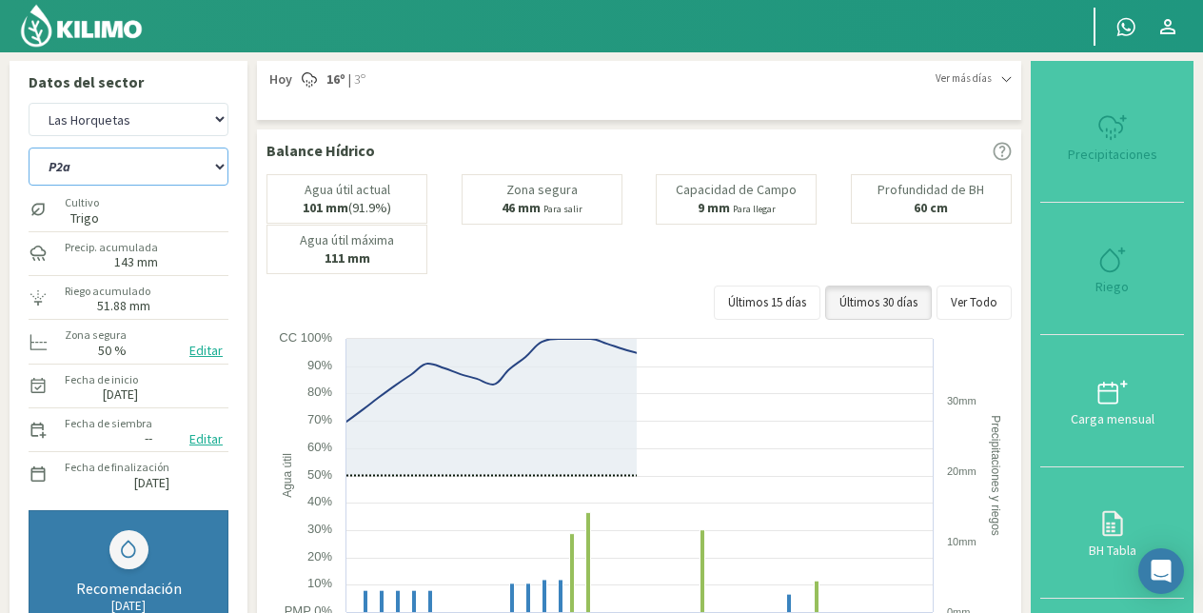
select select "76: Object"
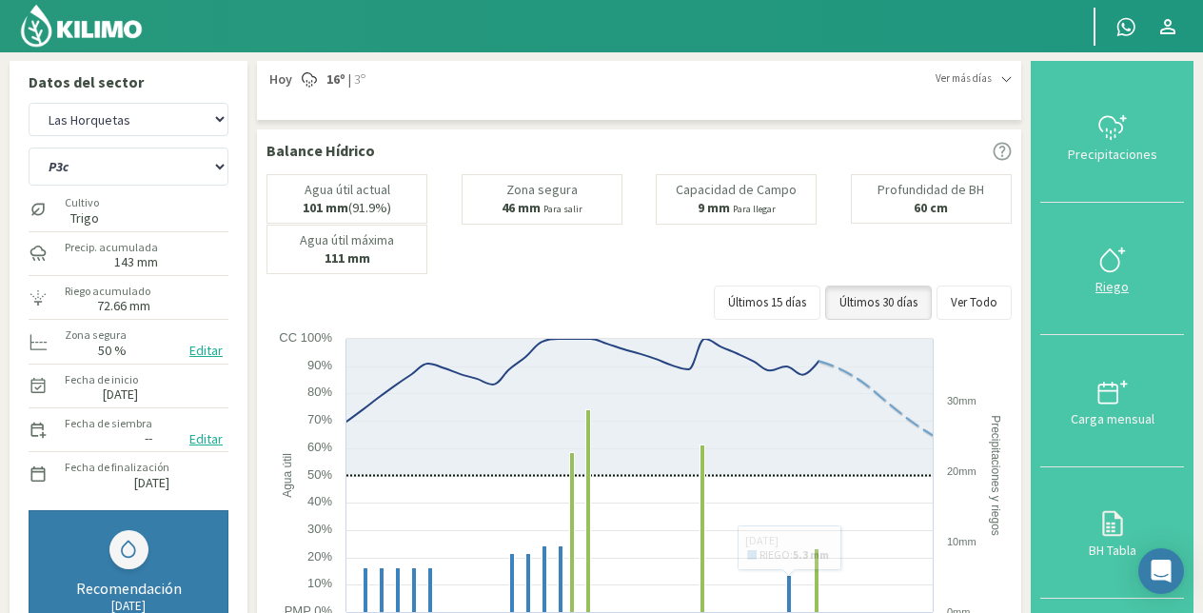
click at [1106, 259] on icon at bounding box center [1112, 260] width 30 height 30
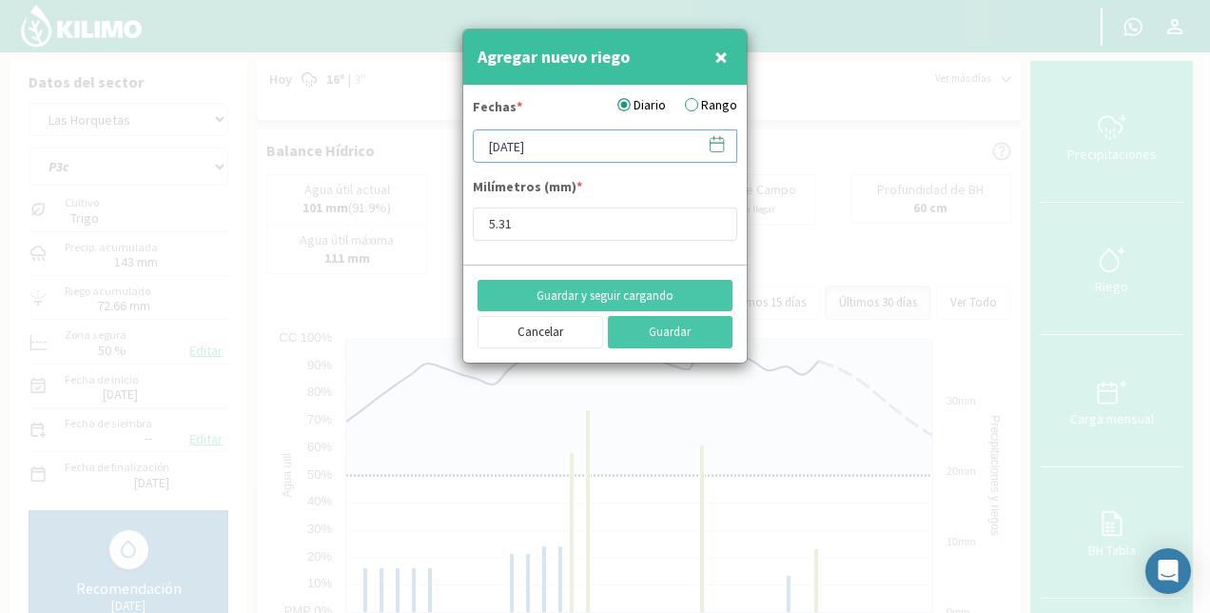
click at [560, 144] on input "[DATE]" at bounding box center [605, 145] width 265 height 33
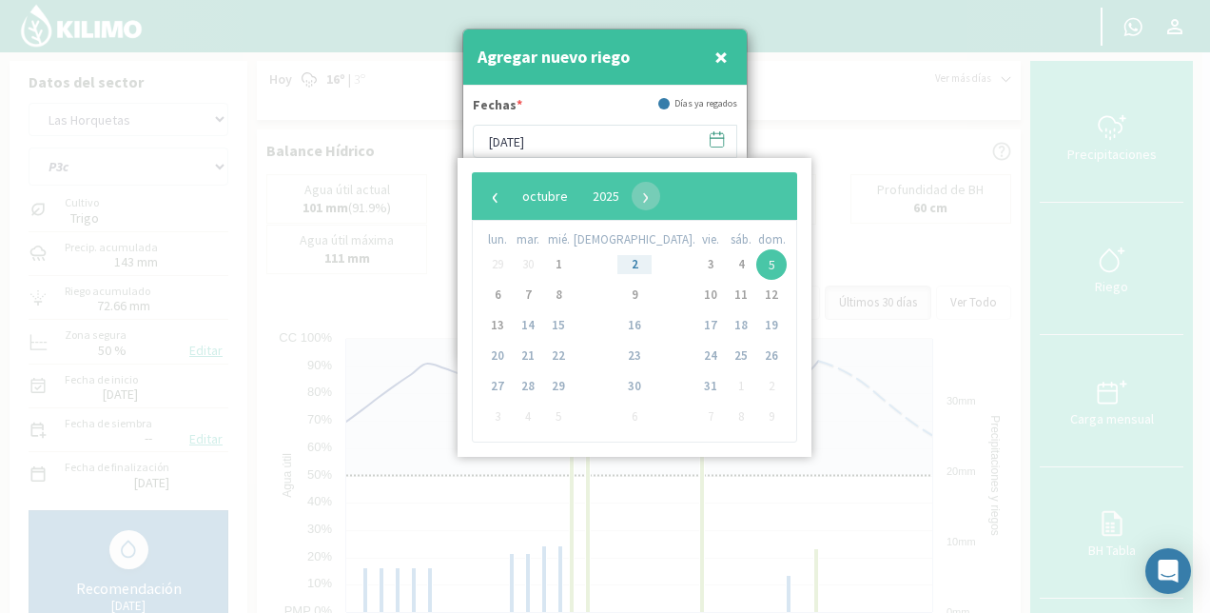
click at [619, 264] on span "2" at bounding box center [634, 264] width 30 height 30
click at [619, 265] on span "2" at bounding box center [634, 264] width 30 height 30
click at [696, 259] on span "3" at bounding box center [711, 264] width 30 height 30
type input "[DATE]"
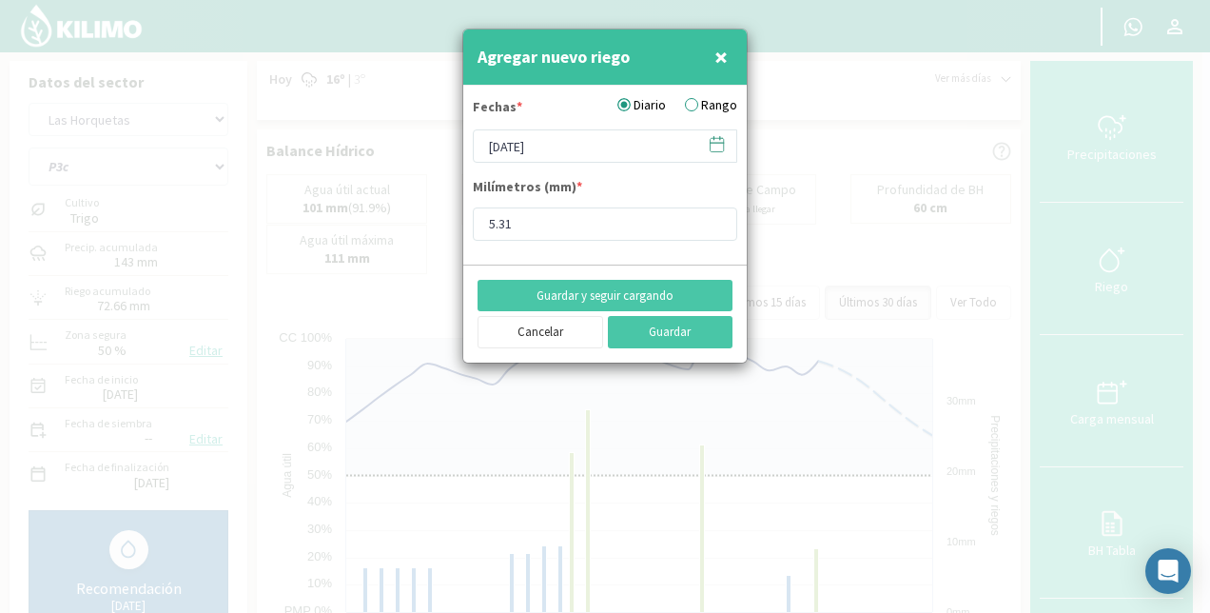
click at [718, 55] on span "×" at bounding box center [721, 56] width 13 height 31
type input "[DATE]"
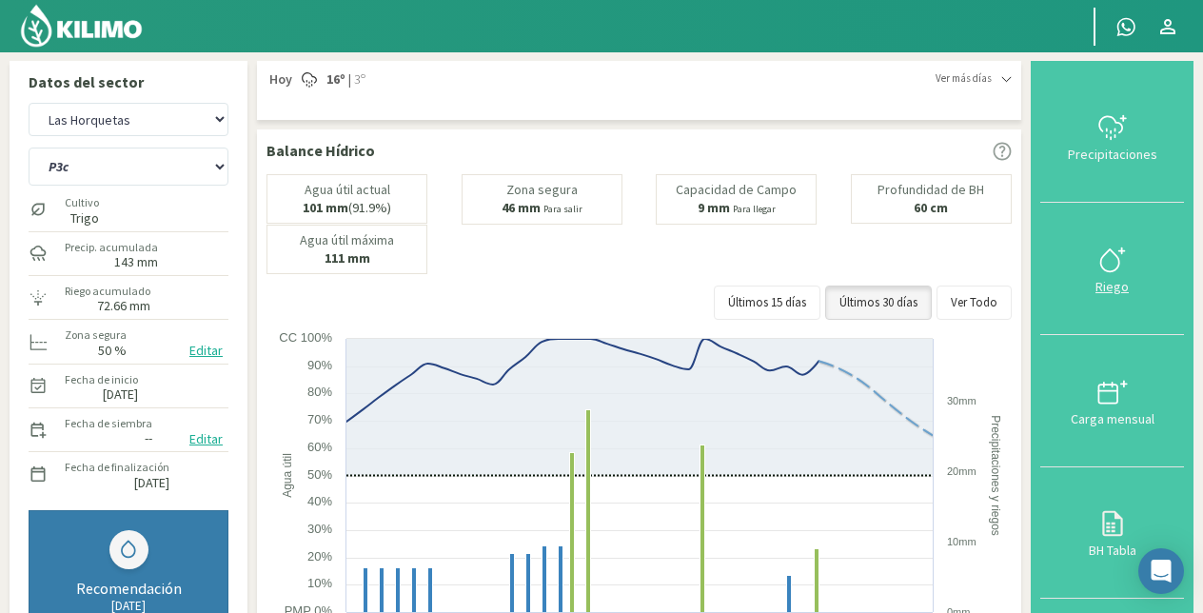
click at [1112, 266] on icon at bounding box center [1112, 260] width 30 height 30
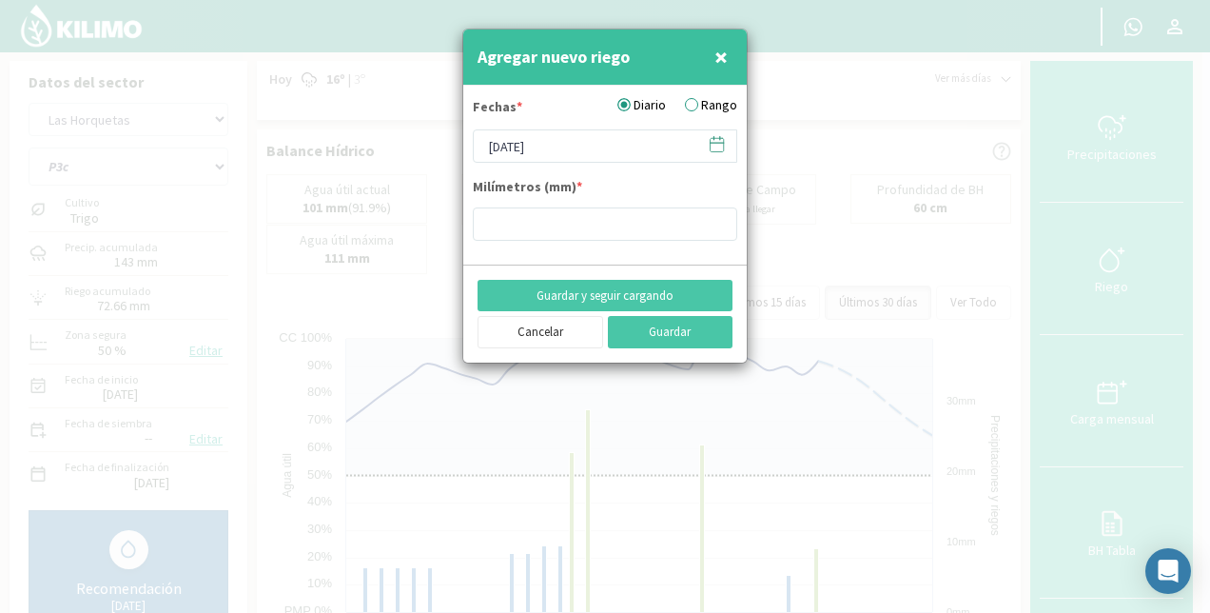
type input "5.31"
click at [538, 147] on input "[DATE]" at bounding box center [605, 145] width 265 height 33
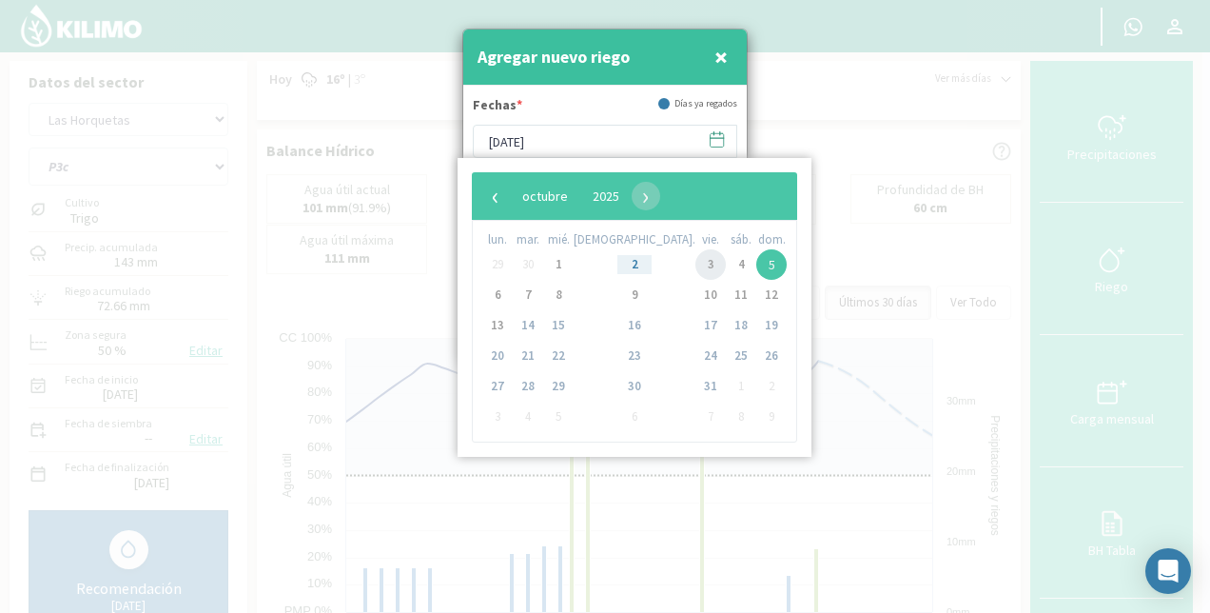
click at [696, 265] on span "3" at bounding box center [711, 264] width 30 height 30
type input "[DATE]"
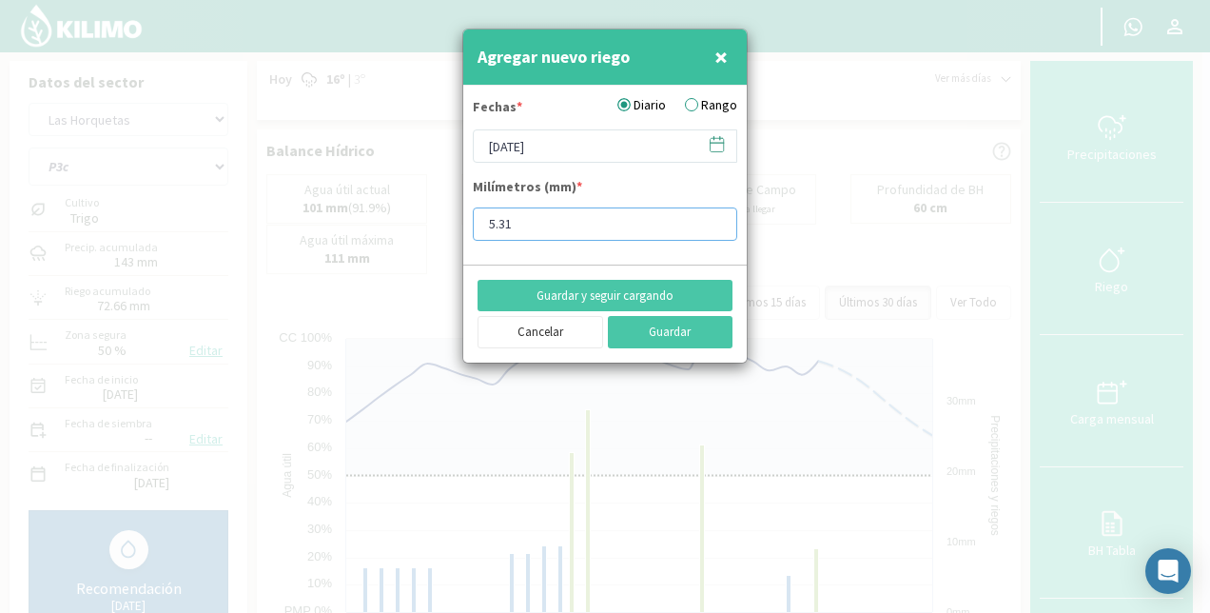
drag, startPoint x: 517, startPoint y: 217, endPoint x: 411, endPoint y: 215, distance: 105.6
click at [411, 215] on div "Agregar nuevo riego × Fechas * Diario Rango [DATE] Milímetros (mm) * 5.31 Guard…" at bounding box center [605, 306] width 1210 height 613
type input "8"
type input "8.16"
click at [678, 327] on button "Guardar" at bounding box center [671, 332] width 126 height 32
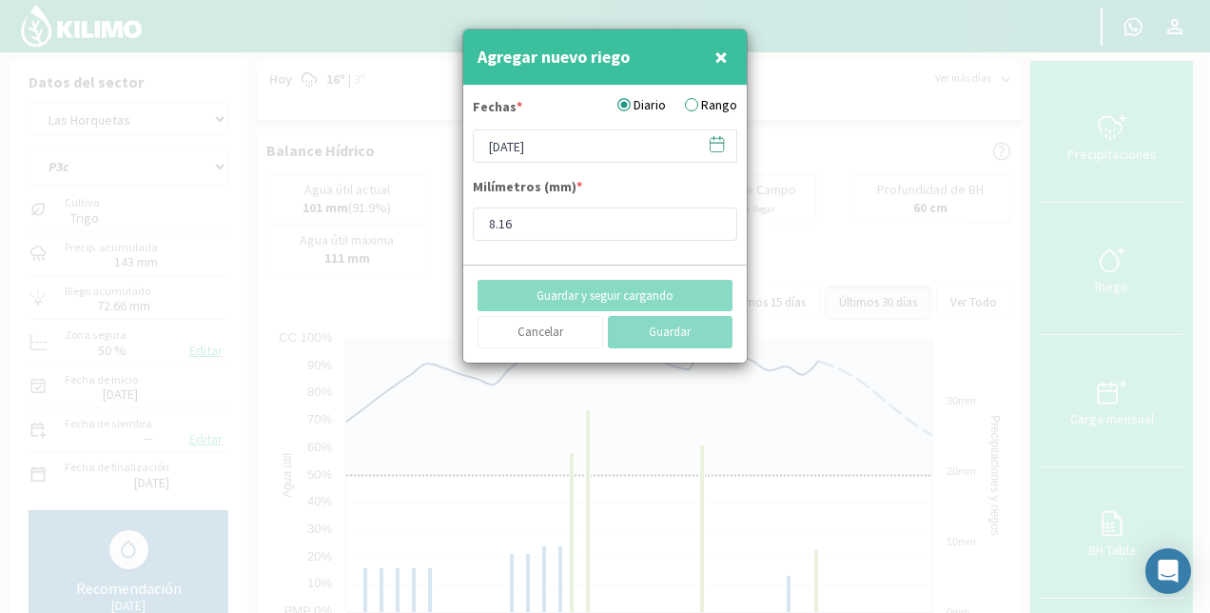
type input "[DATE]"
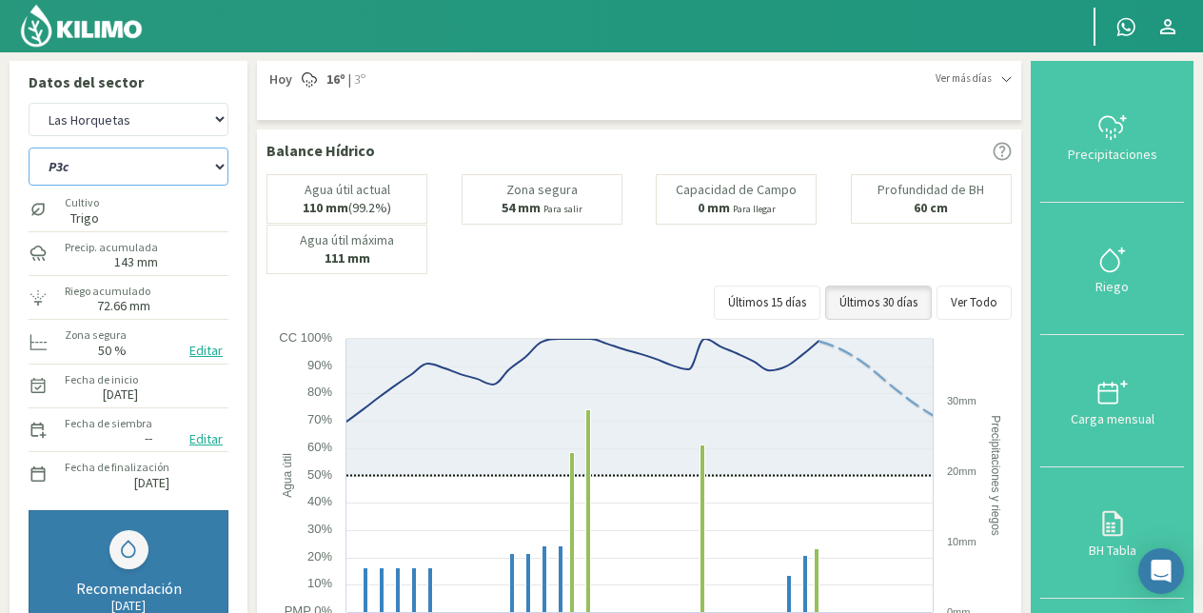
click at [110, 162] on select "P10 P12 P14 P1a P1c P2a P2b P3a P3c P4c P5b P5c P6c P7c P8a P8b" at bounding box center [129, 166] width 200 height 38
select select "75: Object"
click at [29, 147] on select "P10 P12 P14 P1a P1c P2a P2b P3a P3c P4c P5b P5c P6c P7c P8a P8b" at bounding box center [129, 166] width 200 height 38
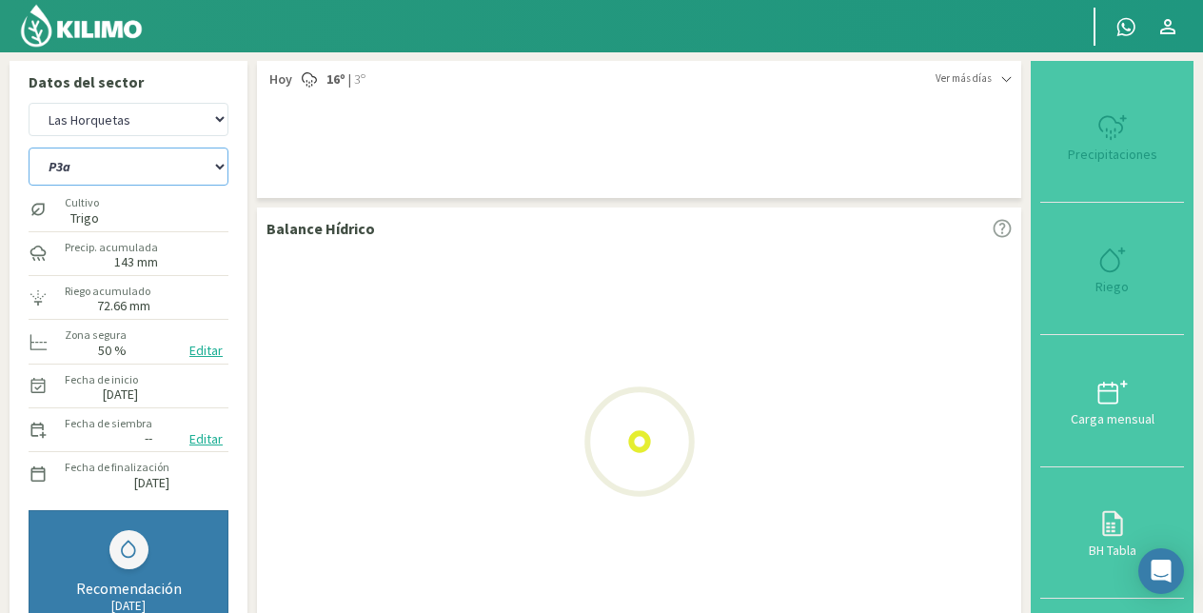
select select "13: Object"
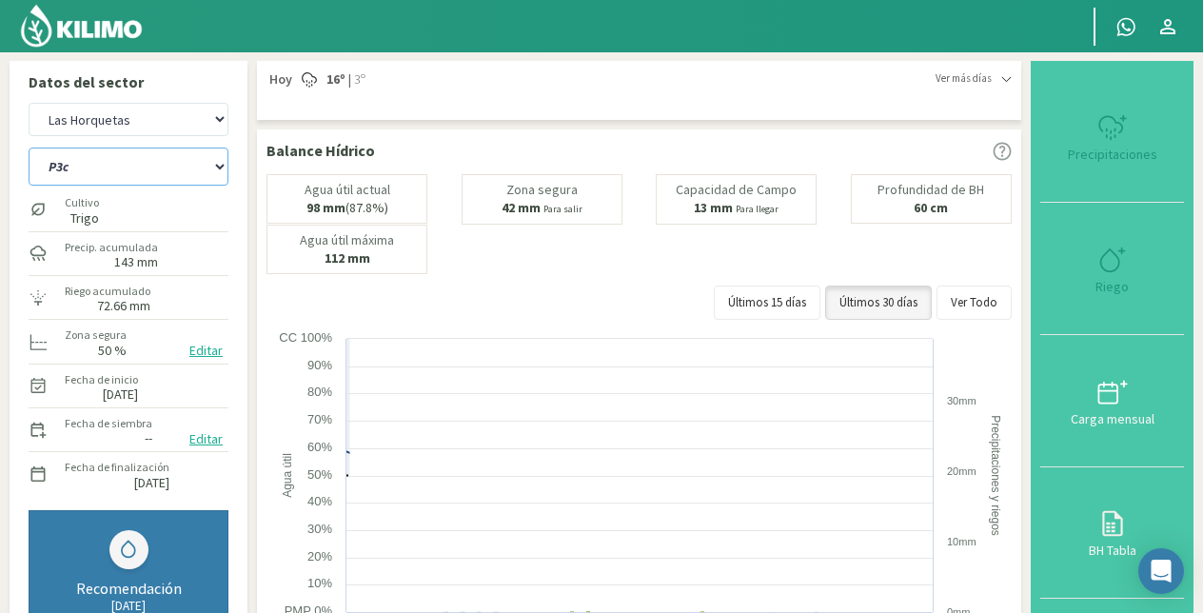
select select "91: Object"
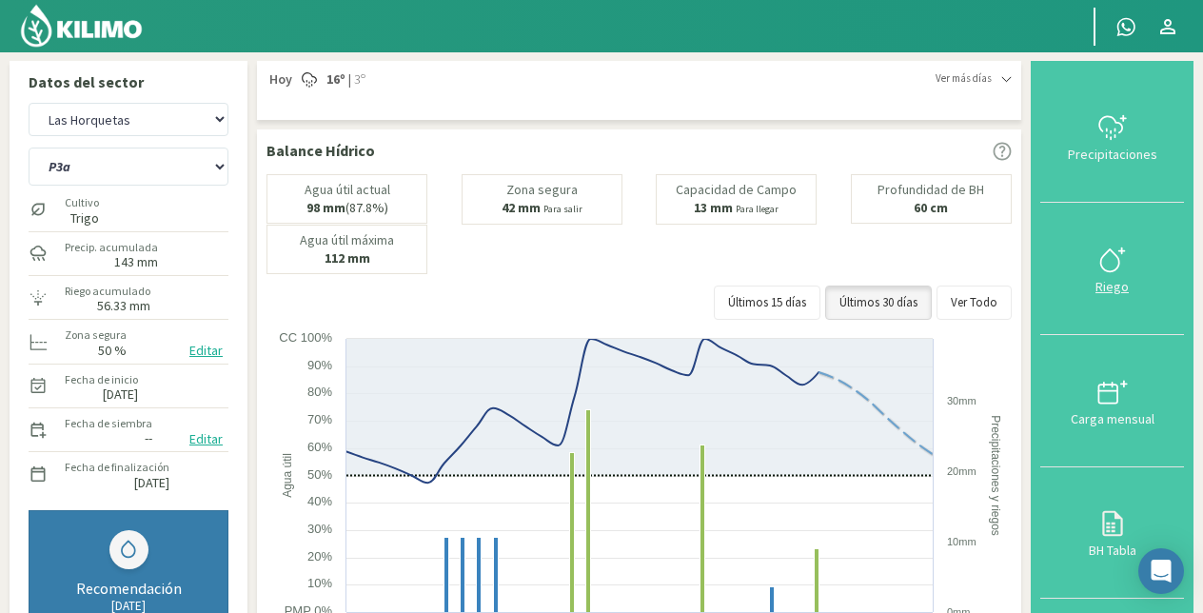
click at [1111, 264] on icon at bounding box center [1112, 260] width 30 height 30
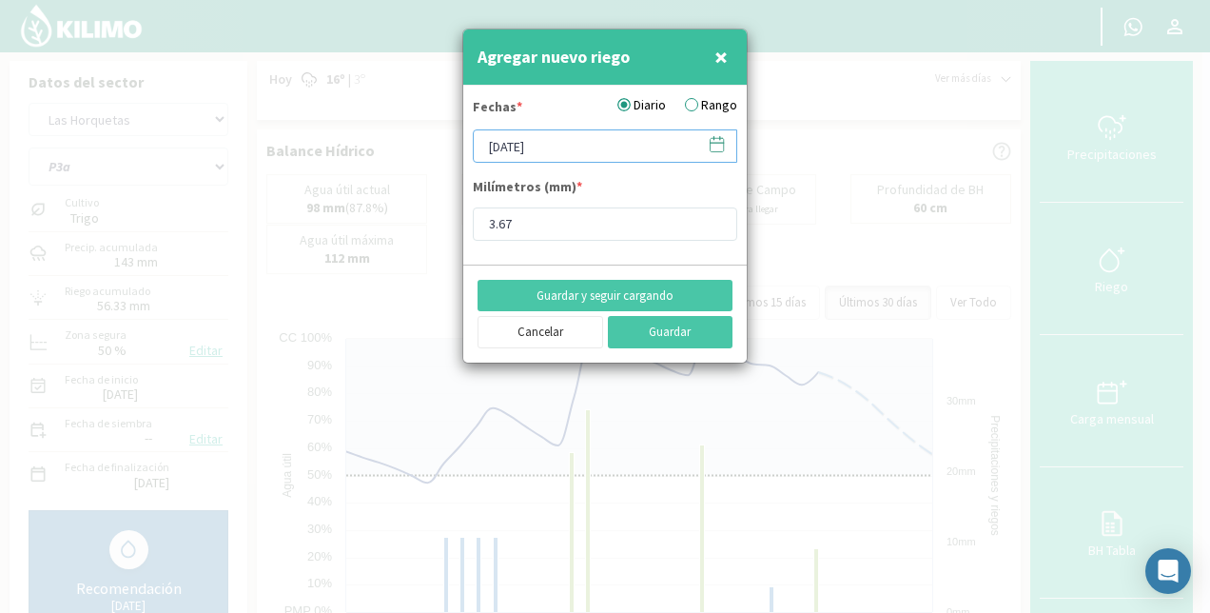
click at [528, 149] on input "[DATE]" at bounding box center [605, 145] width 265 height 33
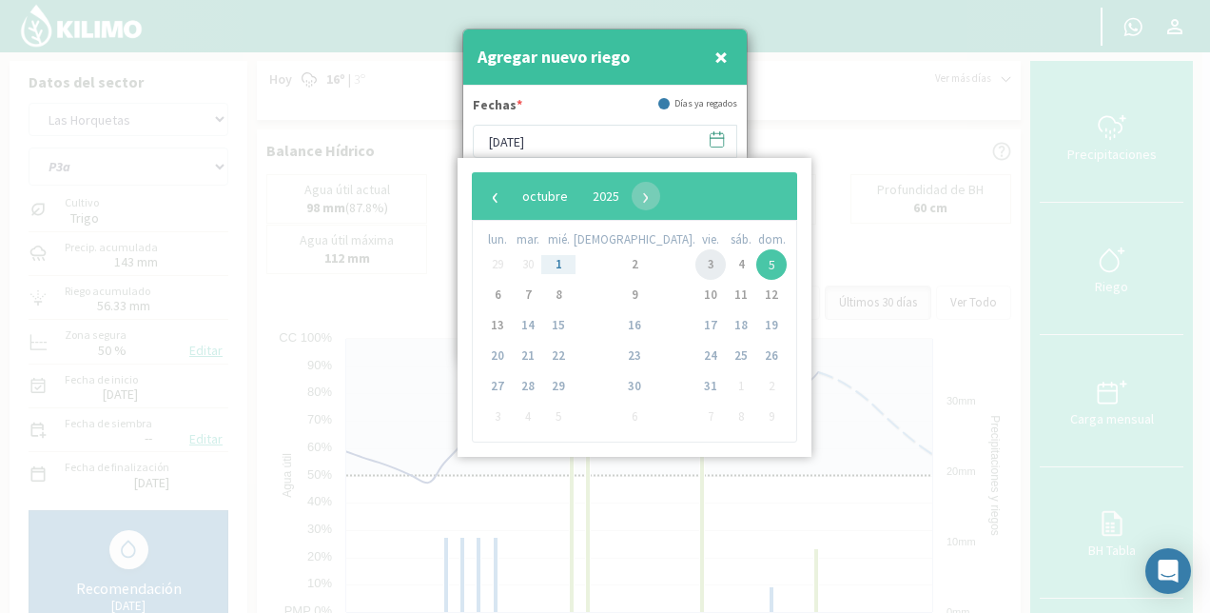
click at [696, 276] on span "3" at bounding box center [711, 264] width 30 height 30
type input "[DATE]"
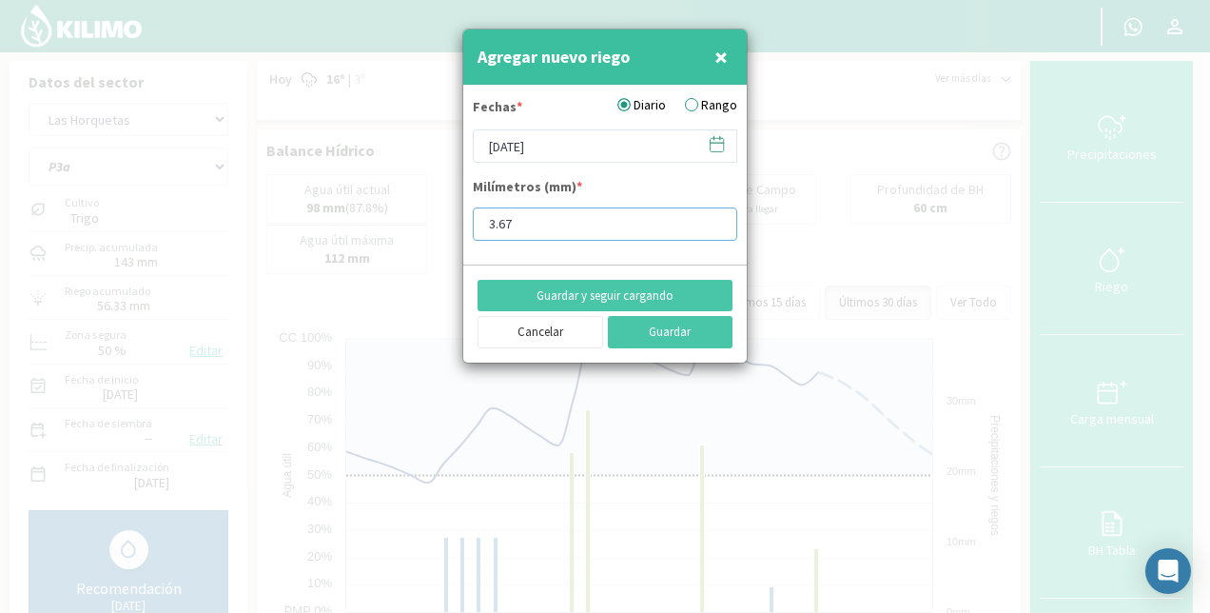
drag, startPoint x: 540, startPoint y: 217, endPoint x: 402, endPoint y: 226, distance: 138.2
click at [402, 226] on div "Agregar nuevo riego × Fechas * Diario Rango [DATE] Milímetros (mm) * 3.67 Guard…" at bounding box center [605, 306] width 1210 height 613
type input "10.61"
click at [662, 327] on button "Guardar" at bounding box center [671, 332] width 126 height 32
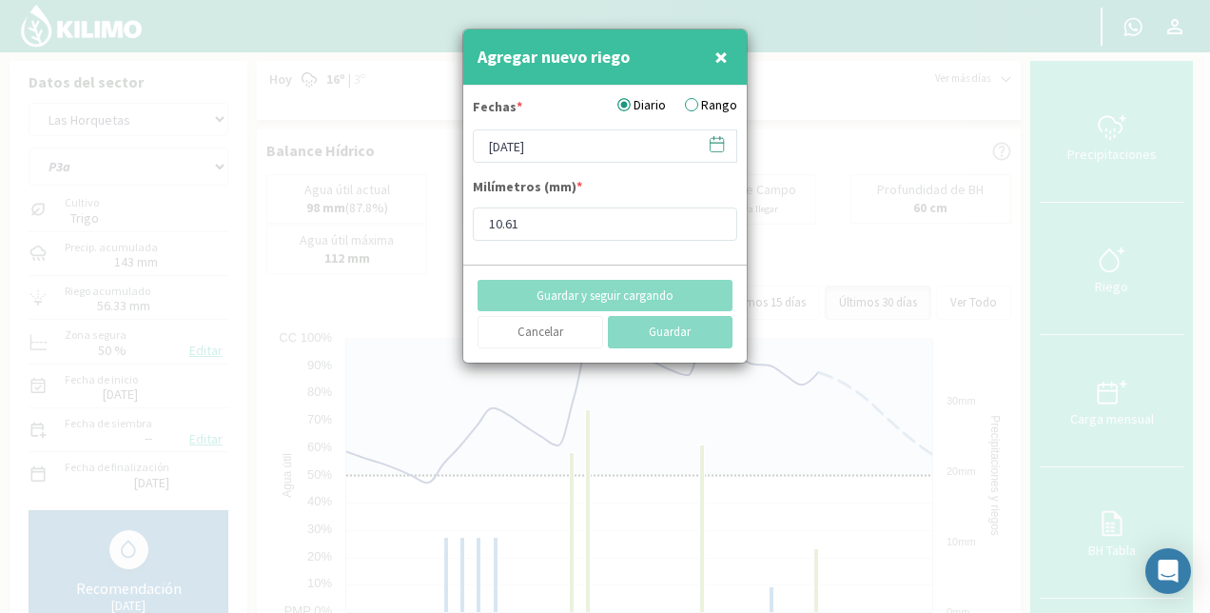
type input "[DATE]"
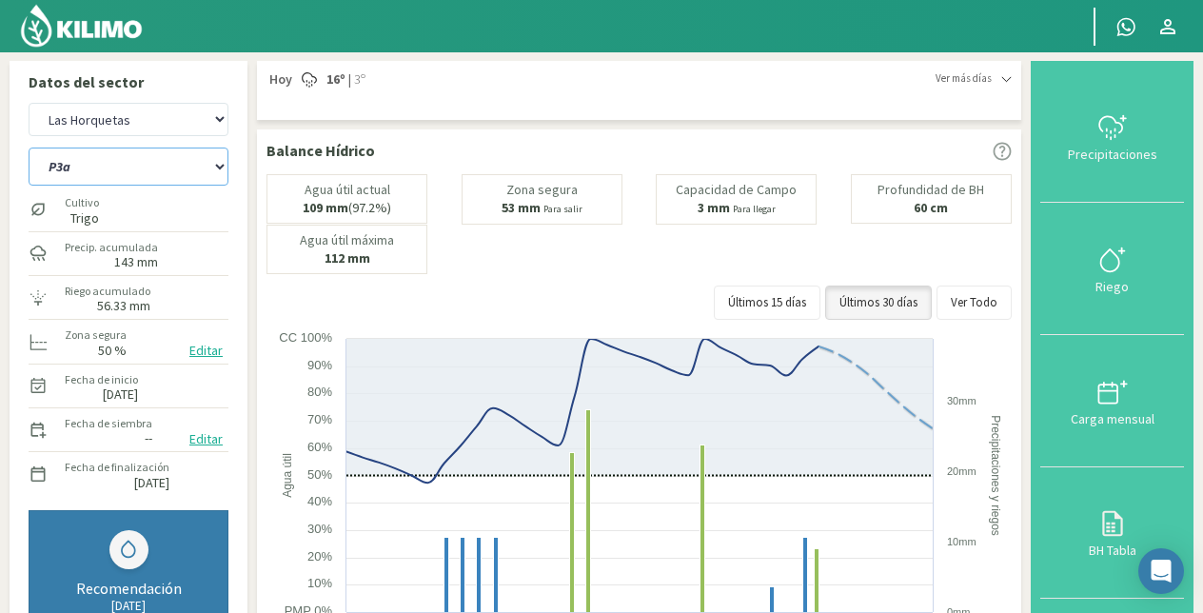
click at [177, 183] on select "P10 P12 P14 P1a P1c P2a P2b P3a P3c P4c P5b P5c P6c P7c P8a P8b" at bounding box center [129, 166] width 200 height 38
select select "86: Object"
click at [29, 147] on select "P10 P12 P14 P1a P1c P2a P2b P3a P3c P4c P5b P5c P6c P7c P8a P8b" at bounding box center [129, 166] width 200 height 38
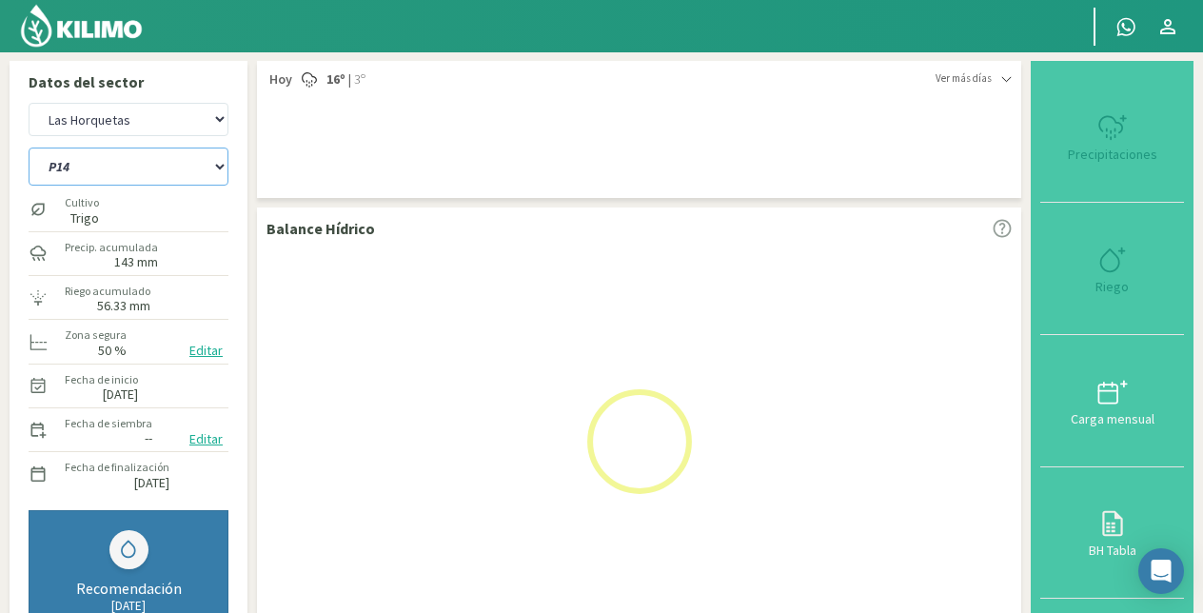
select select "15: Object"
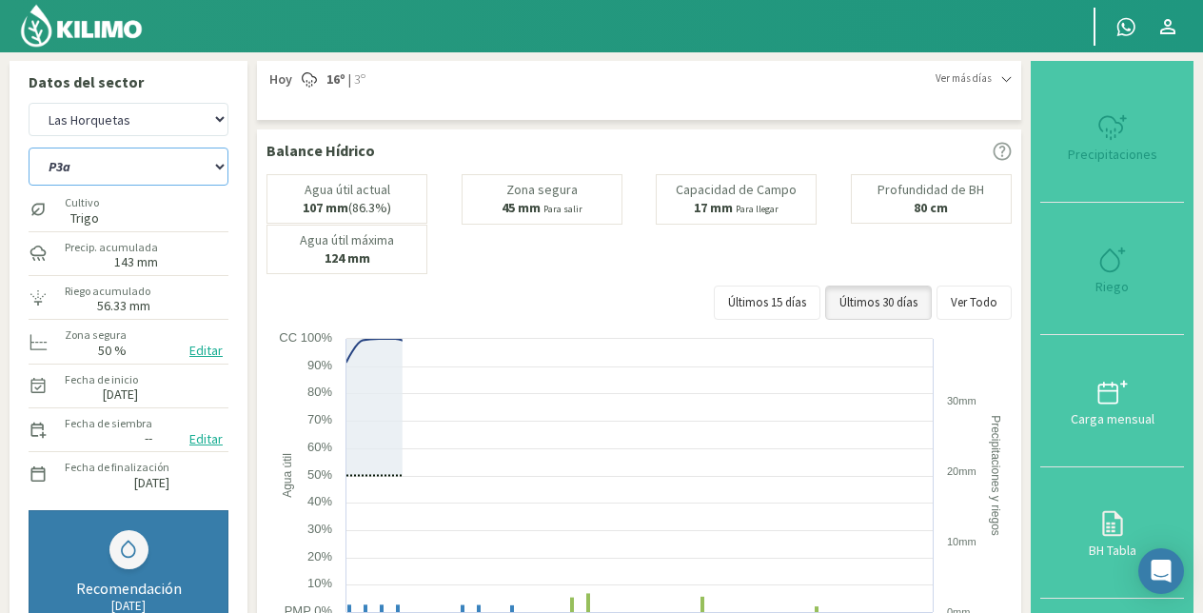
select select "102: Object"
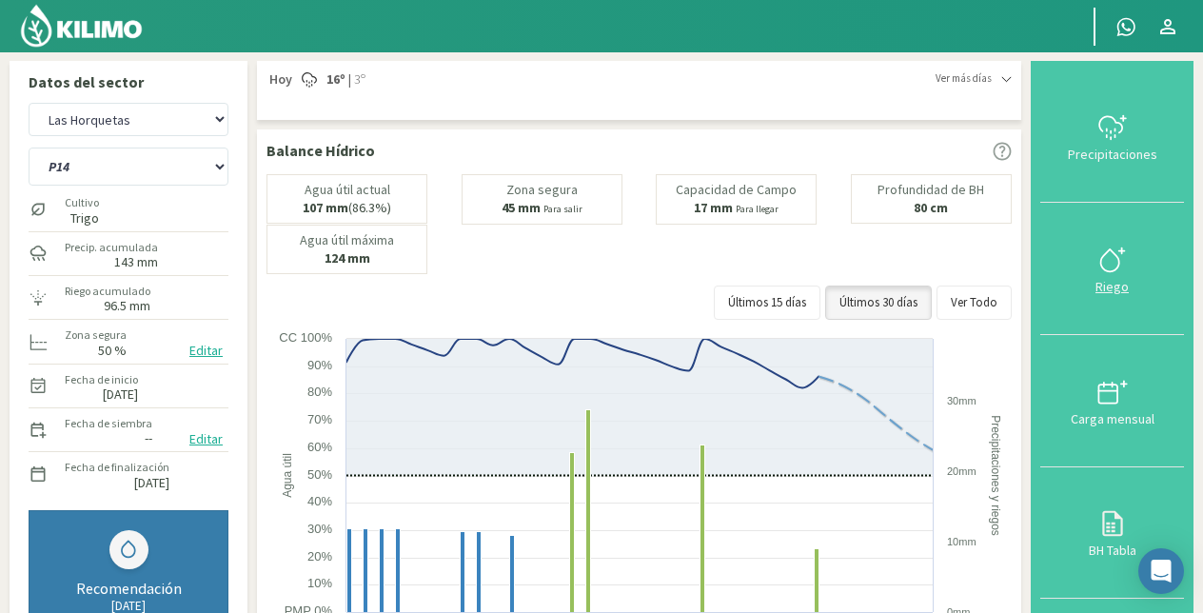
click at [1112, 256] on icon at bounding box center [1112, 260] width 30 height 30
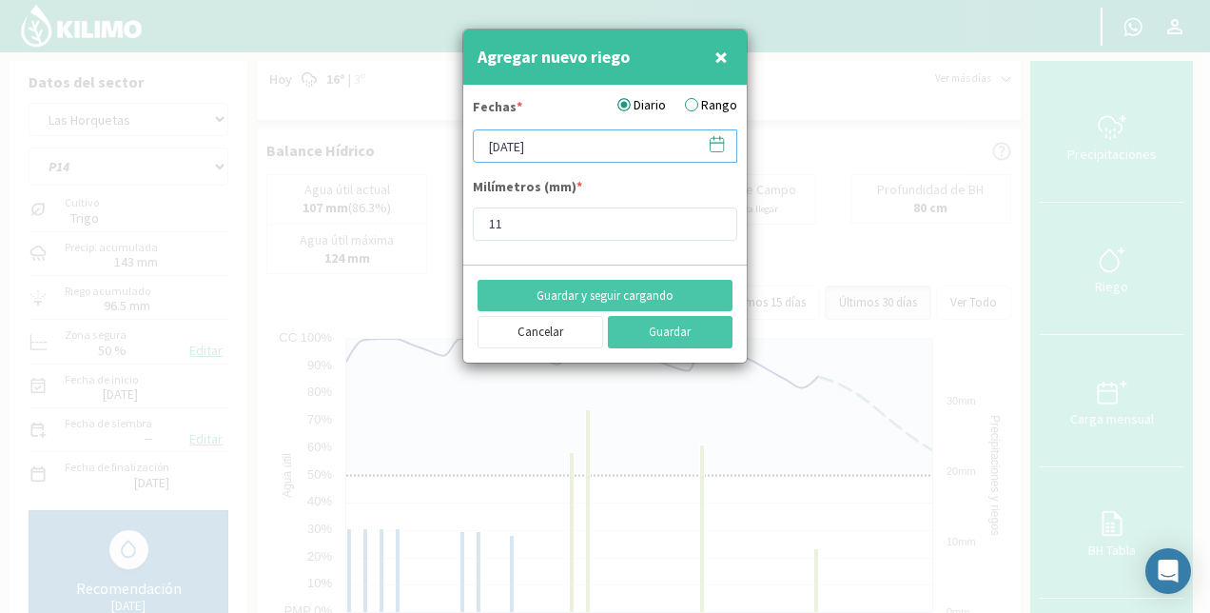
click at [581, 145] on input "[DATE]" at bounding box center [605, 145] width 265 height 33
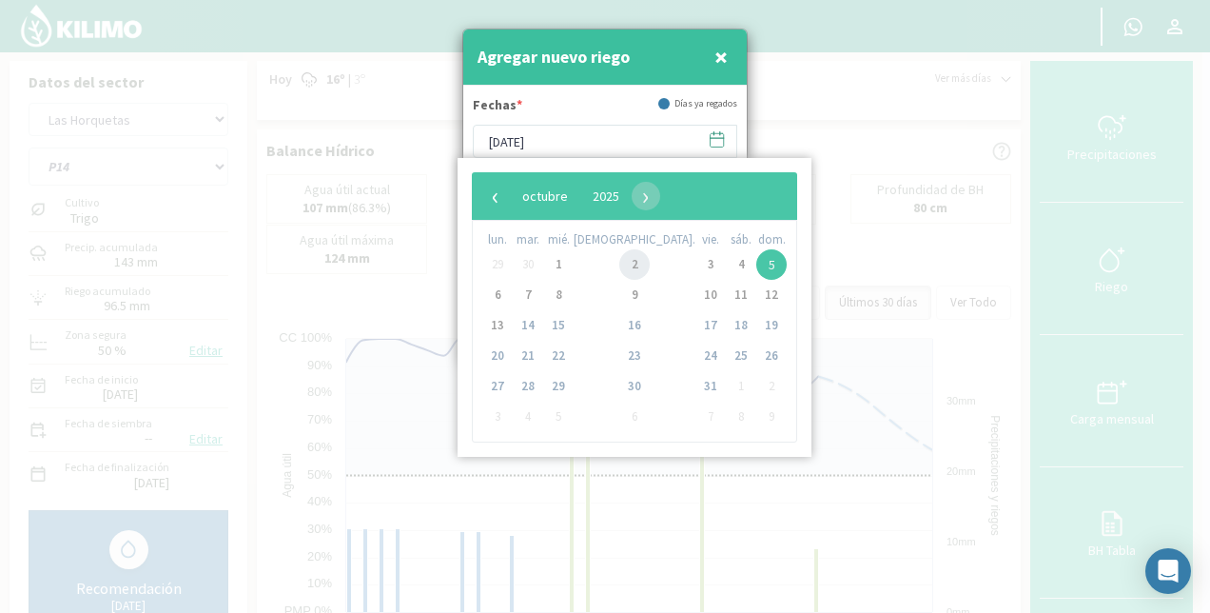
click at [619, 263] on span "2" at bounding box center [634, 264] width 30 height 30
type input "[DATE]"
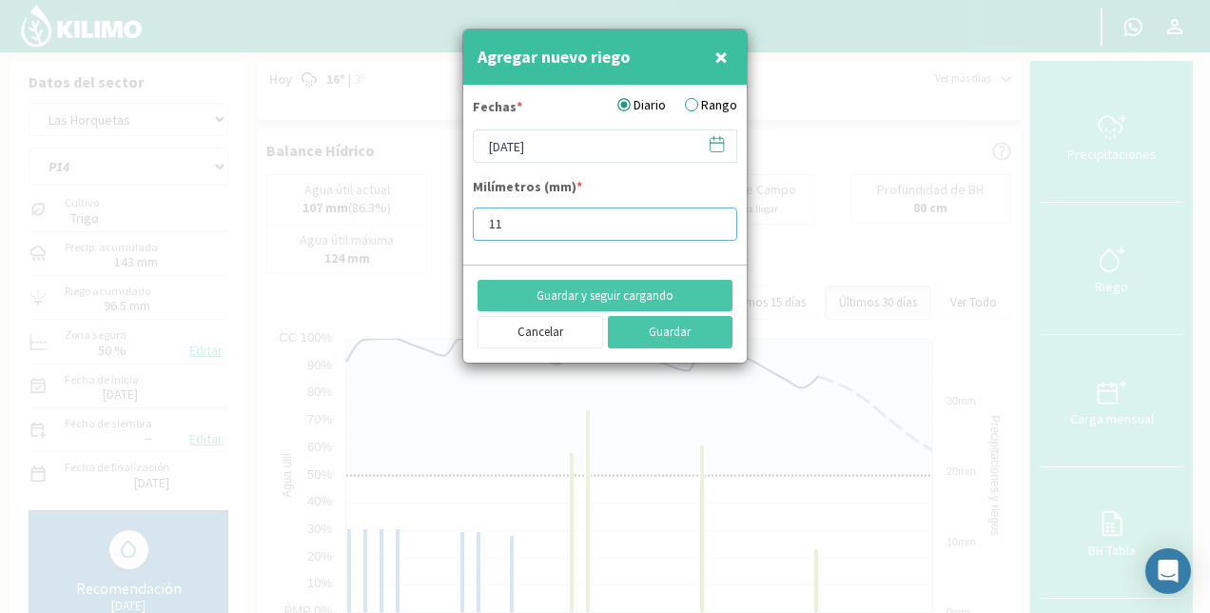
drag, startPoint x: 535, startPoint y: 220, endPoint x: 449, endPoint y: 228, distance: 86.1
click at [449, 228] on div "Agregar nuevo riego × Fechas * Diario Rango [DATE] Milímetros (mm) * 11 Guardar…" at bounding box center [605, 306] width 1210 height 613
type input "7.5"
click at [640, 293] on button "Guardar y seguir cargando" at bounding box center [605, 296] width 255 height 32
click at [568, 147] on input "[DATE]" at bounding box center [605, 145] width 265 height 33
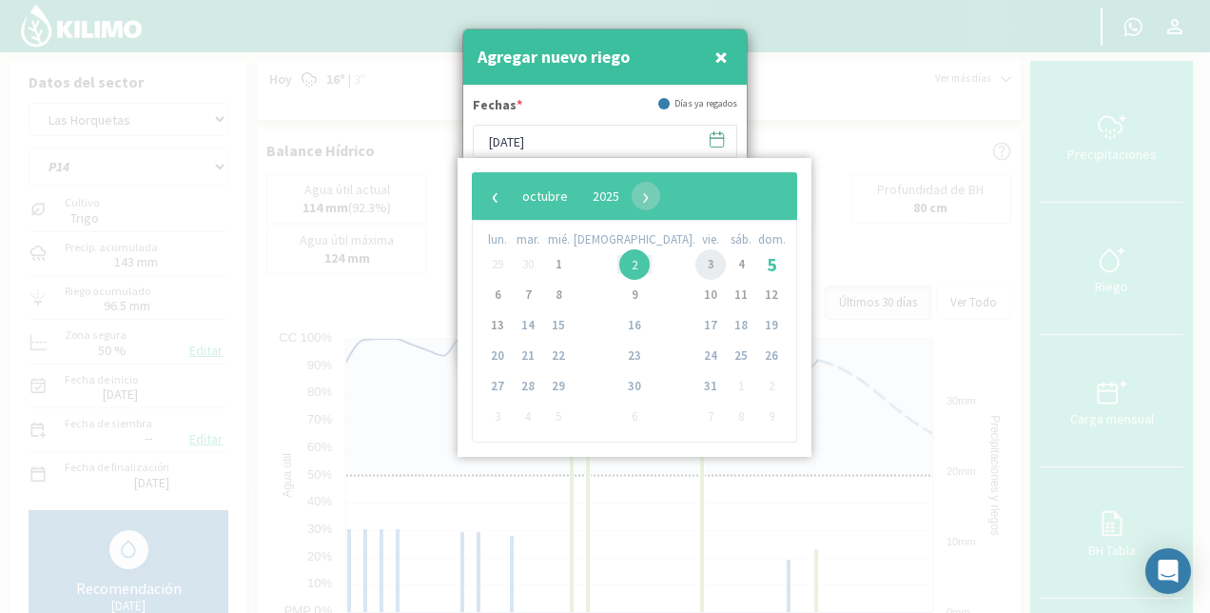
click at [696, 272] on span "3" at bounding box center [711, 264] width 30 height 30
type input "[DATE]"
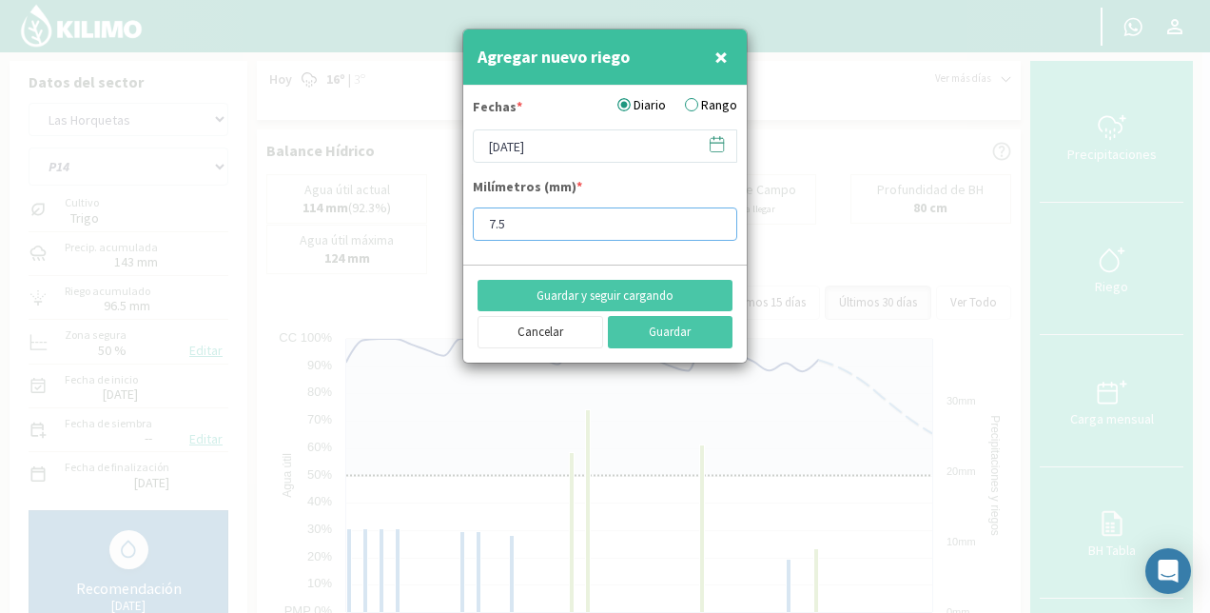
click at [491, 221] on input "7.5" at bounding box center [605, 223] width 265 height 33
click at [492, 221] on input "7.5" at bounding box center [605, 223] width 265 height 33
type input "9.5"
click at [657, 327] on button "Guardar" at bounding box center [671, 332] width 126 height 32
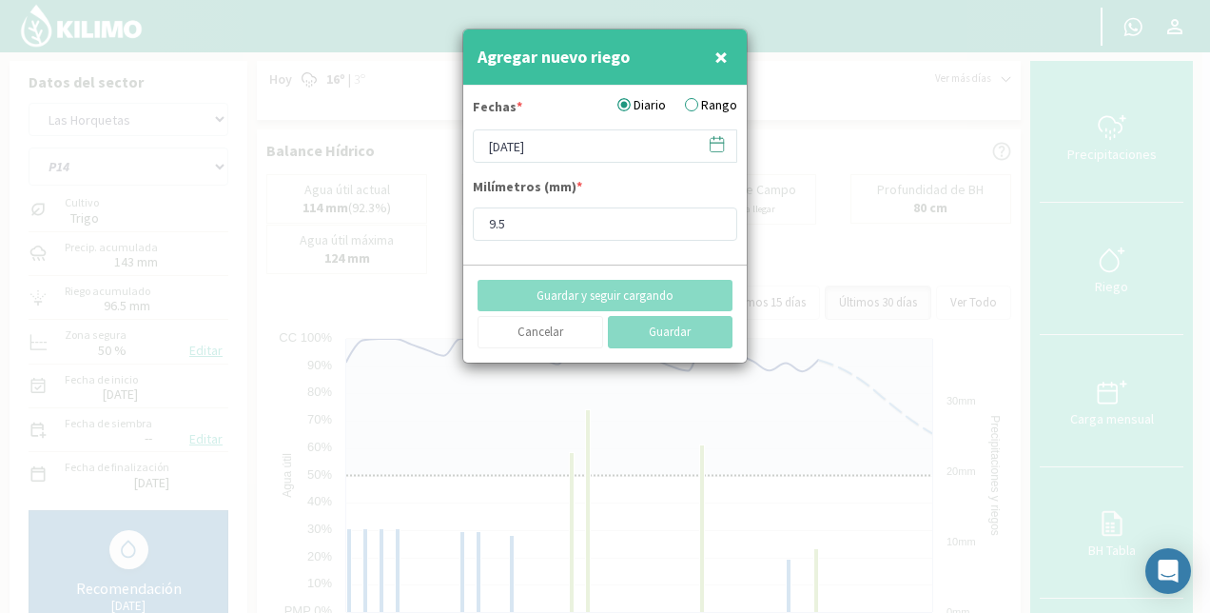
type input "[DATE]"
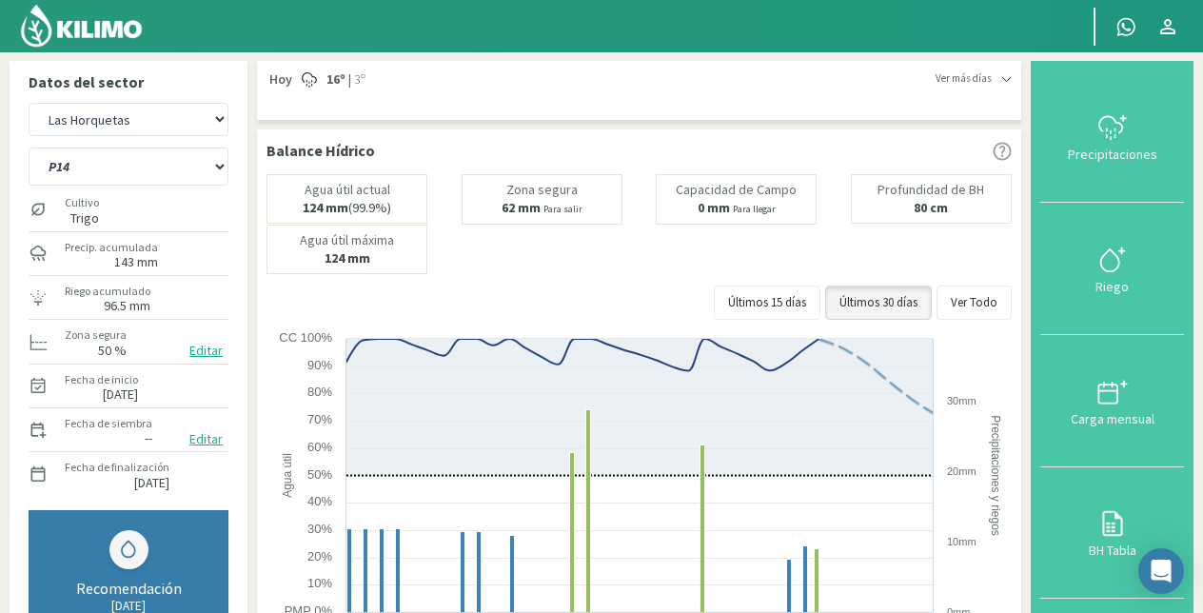
click at [111, 15] on img at bounding box center [81, 26] width 125 height 46
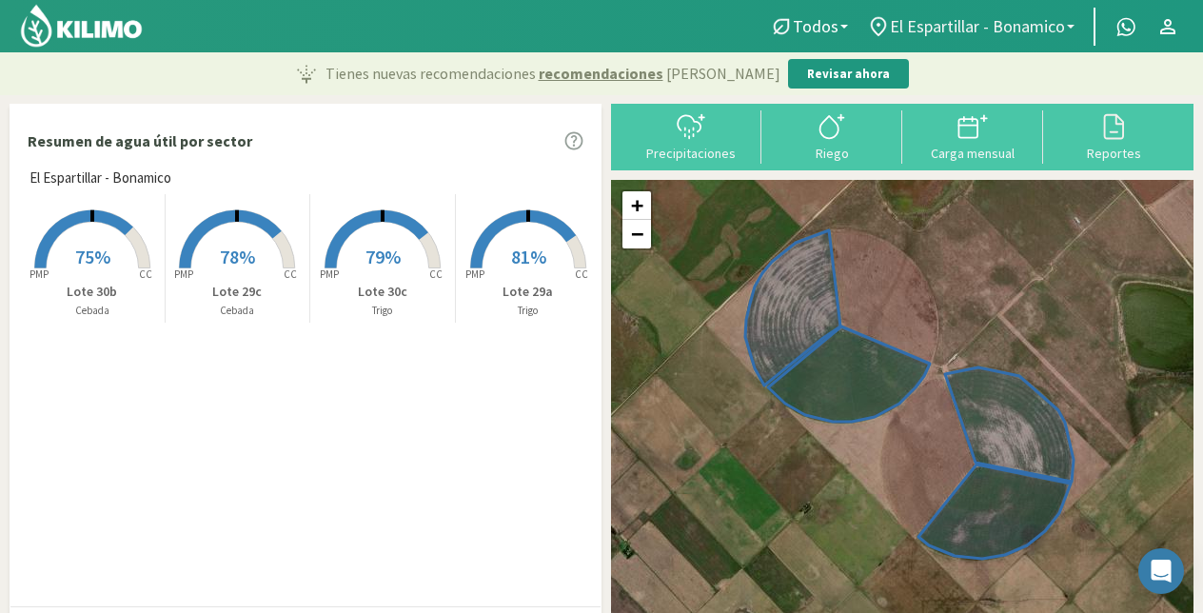
click at [1047, 21] on span "El Espartillar - Bonamico" at bounding box center [977, 26] width 175 height 20
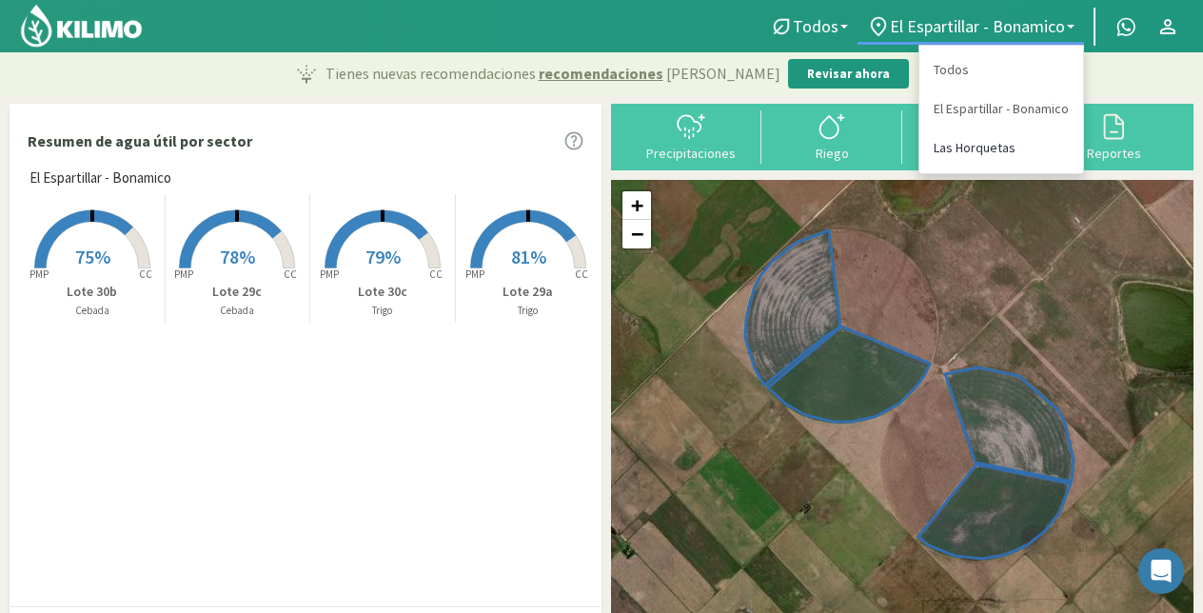
click at [969, 149] on link "Las Horquetas" at bounding box center [1001, 147] width 164 height 39
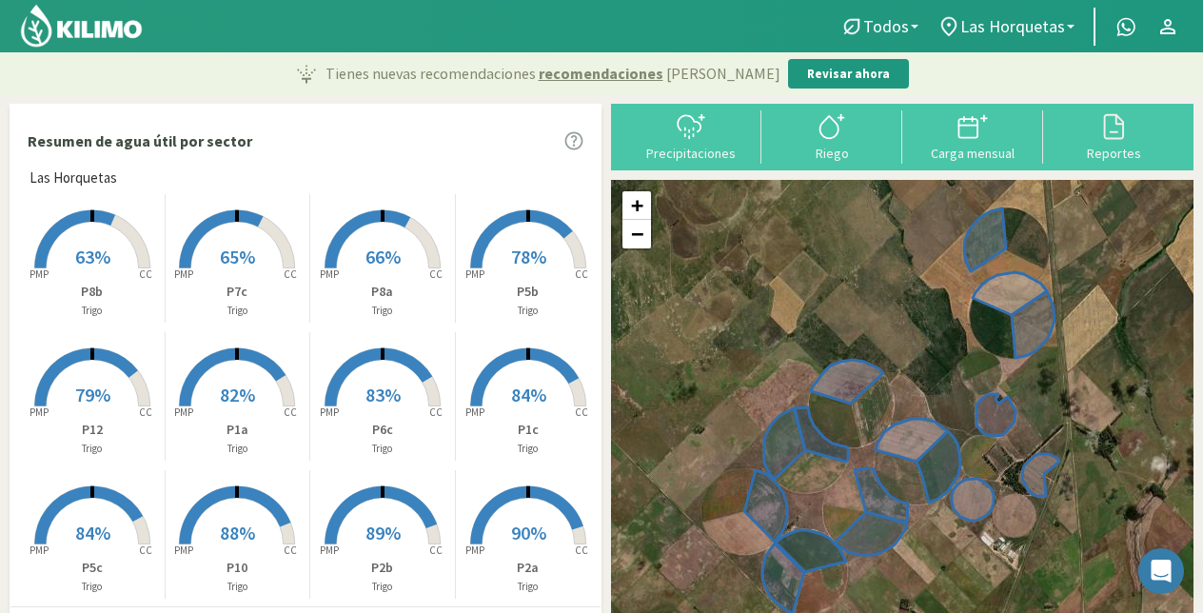
click at [168, 291] on p "P7c" at bounding box center [238, 292] width 145 height 20
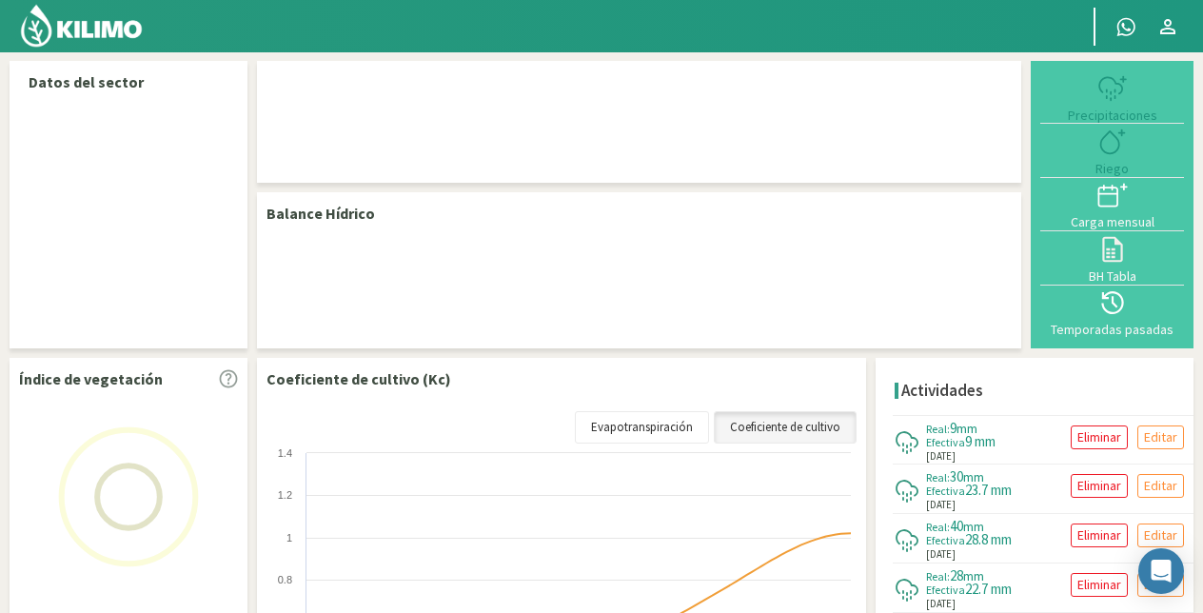
select select "1: Object"
select select "13: Object"
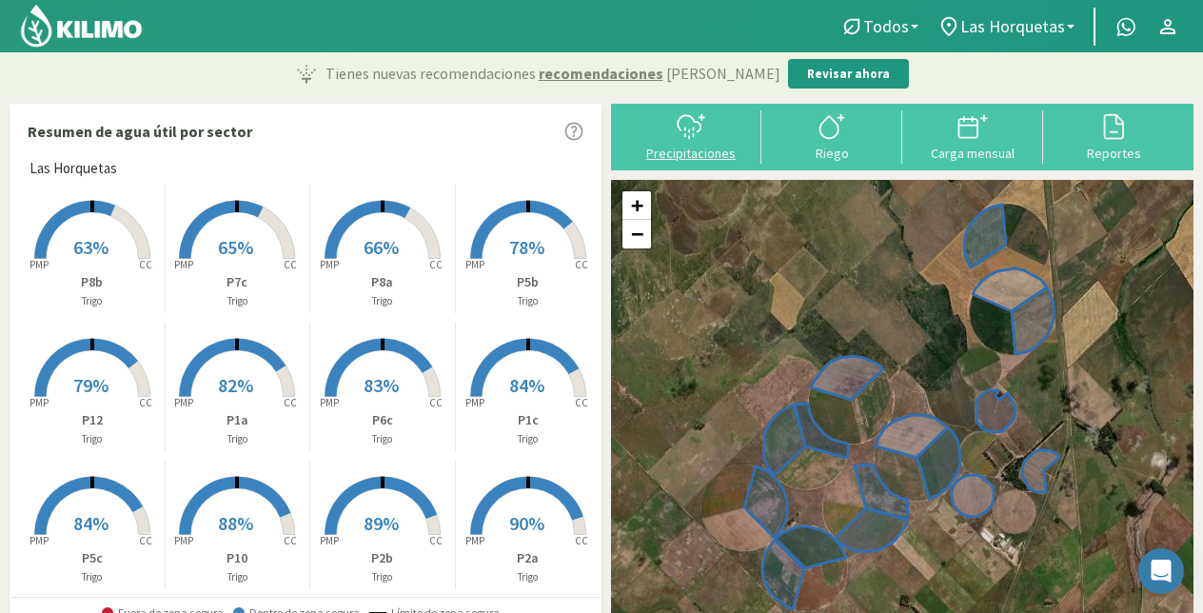
click at [692, 127] on icon at bounding box center [691, 126] width 30 height 30
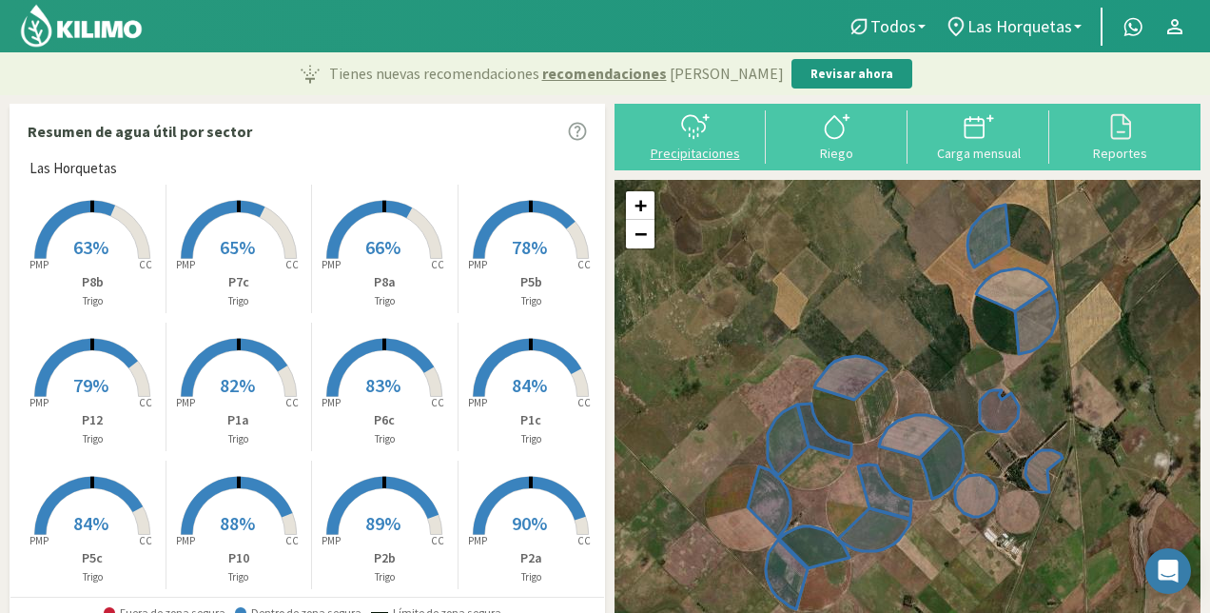
select select "1: Object"
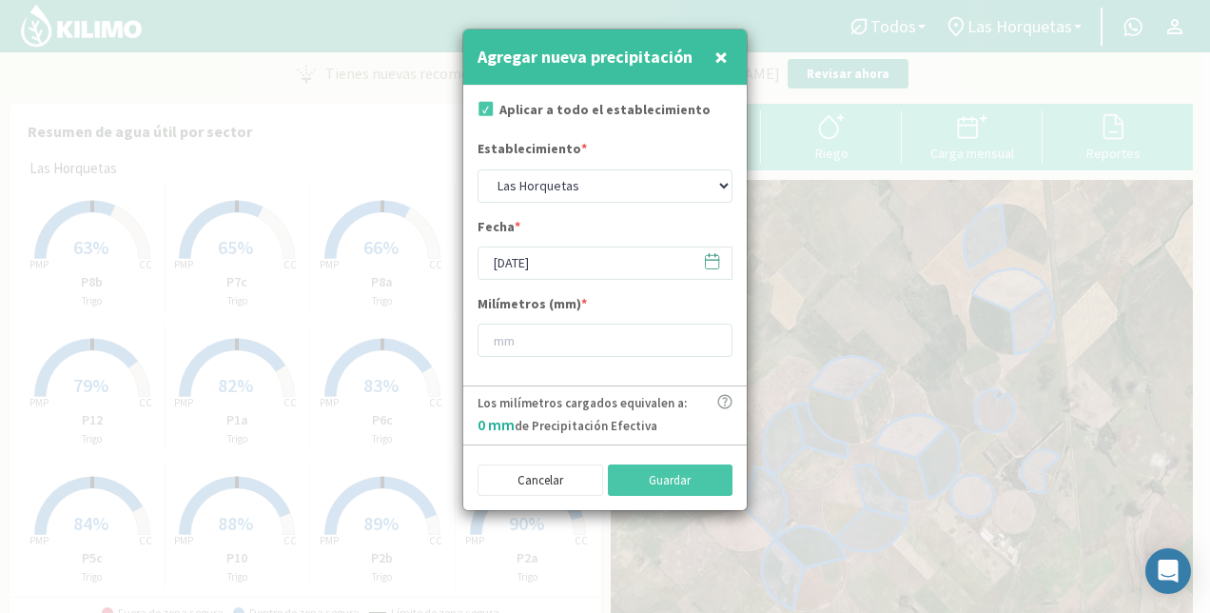
click at [716, 63] on span "×" at bounding box center [721, 56] width 13 height 31
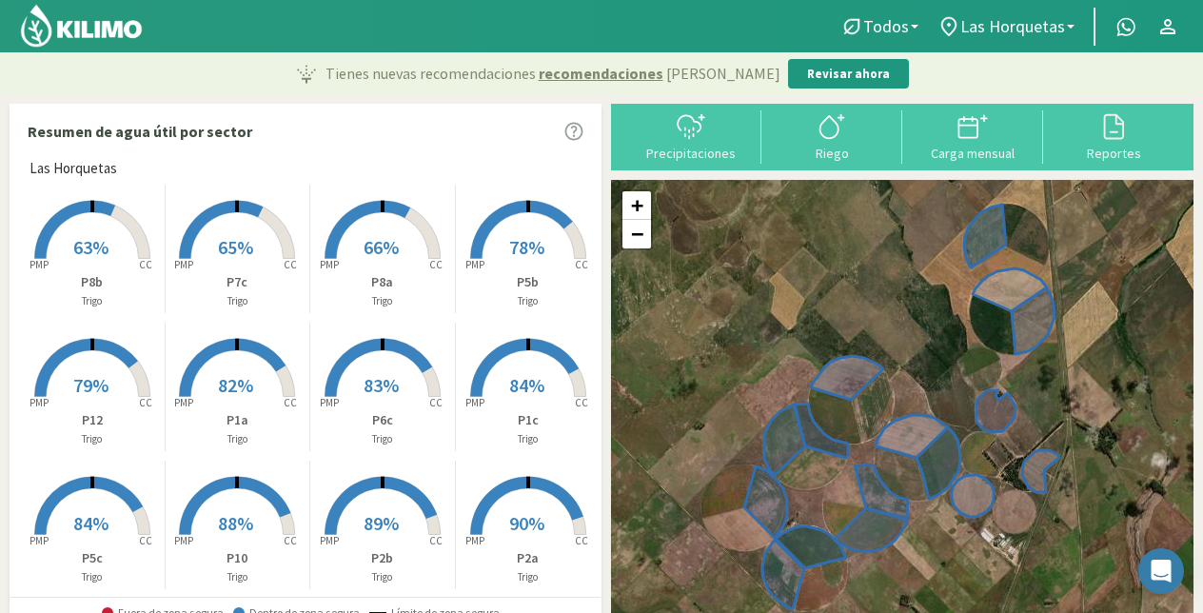
click at [514, 274] on p "P5b" at bounding box center [529, 282] width 146 height 20
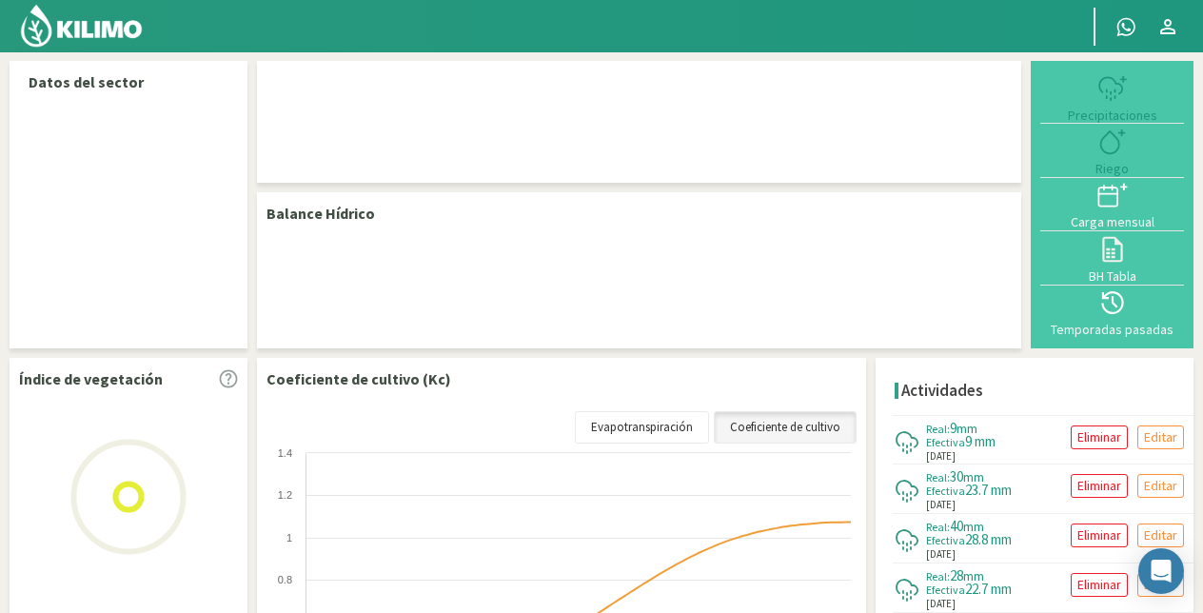
select select "1: Object"
select select "10: Object"
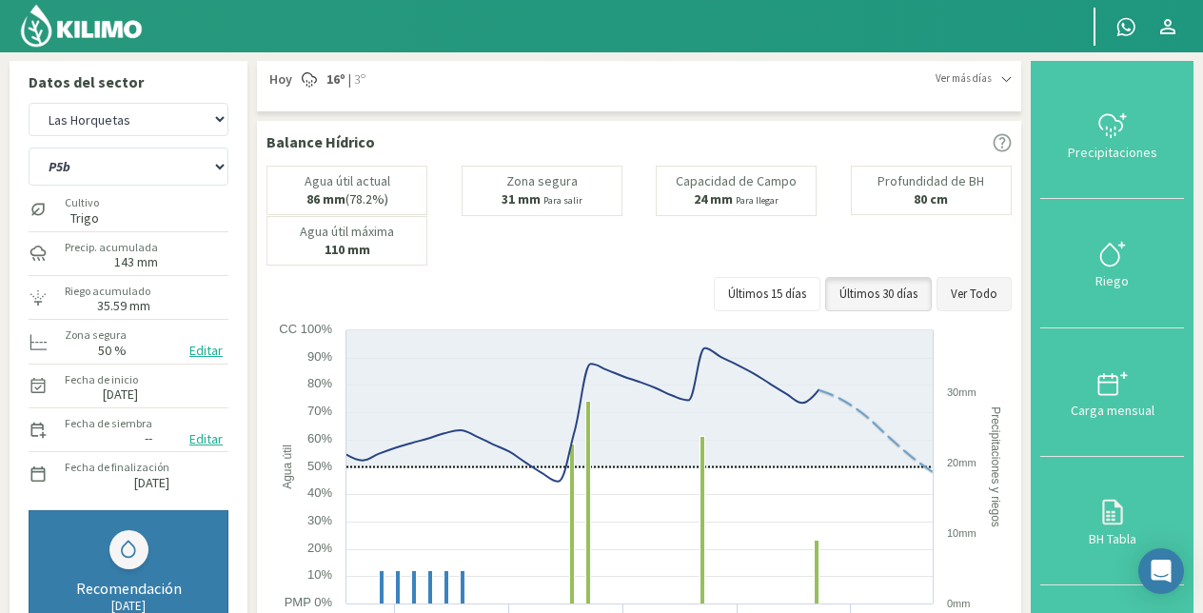
click at [958, 289] on button "Ver Todo" at bounding box center [973, 294] width 75 height 34
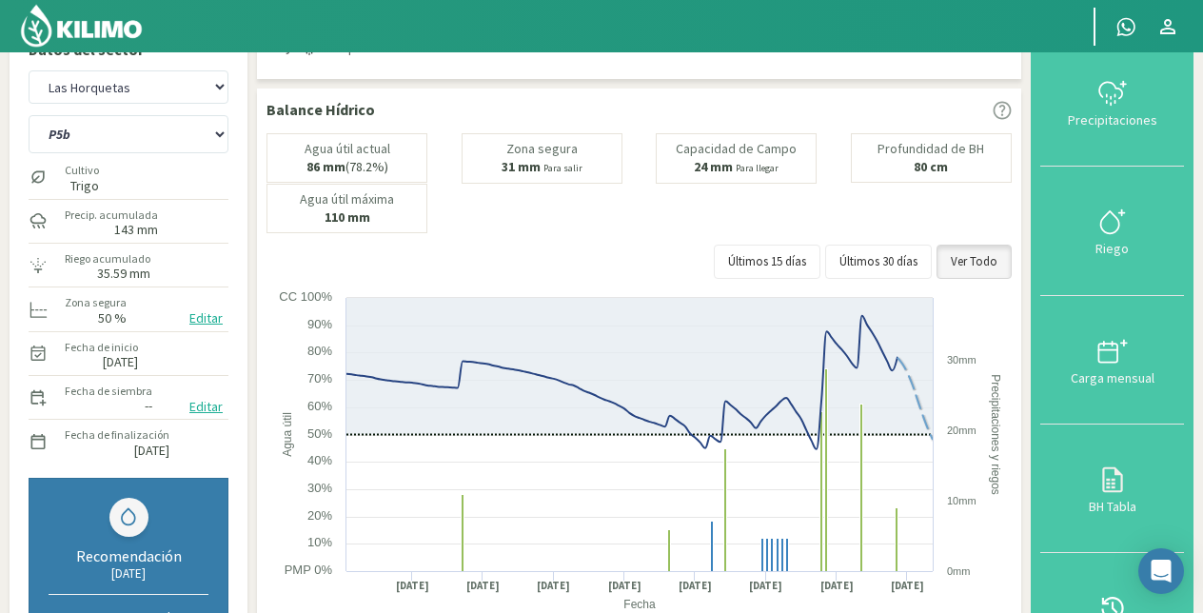
scroll to position [37, 0]
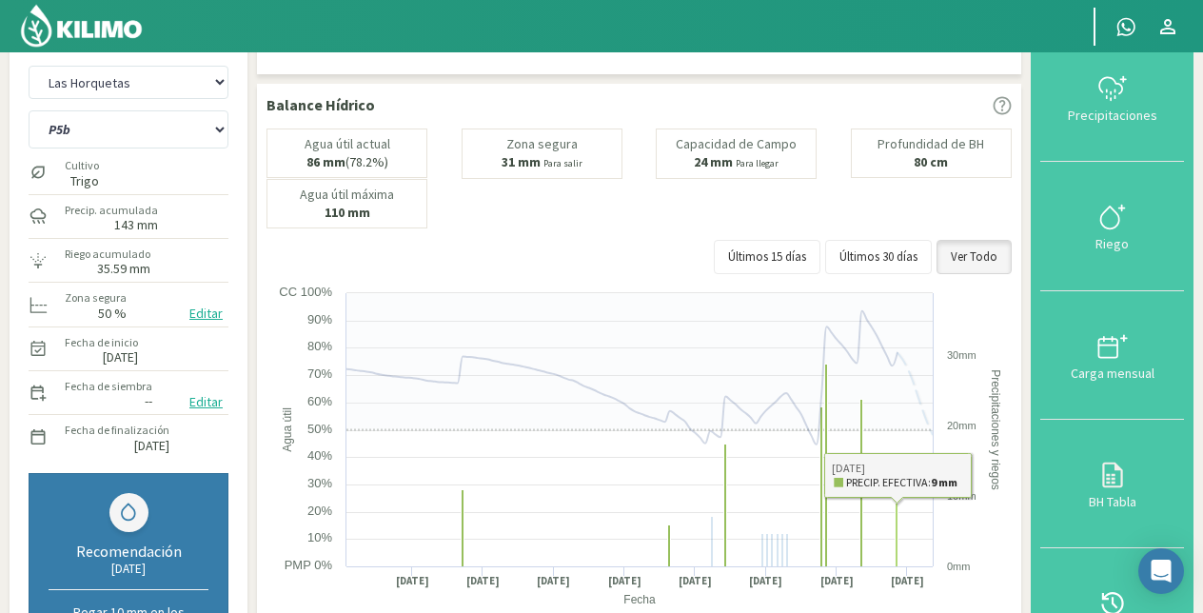
click at [895, 531] on rect at bounding box center [896, 534] width 3 height 64
click at [904, 481] on rect at bounding box center [641, 474] width 750 height 381
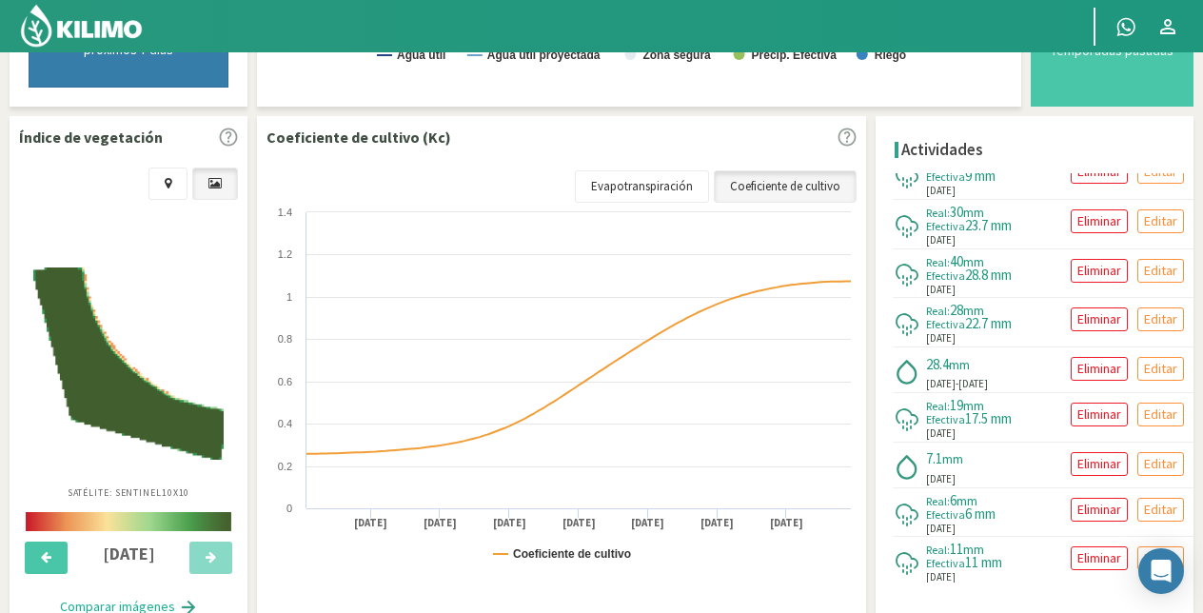
scroll to position [27, 0]
